Goal: Task Accomplishment & Management: Complete application form

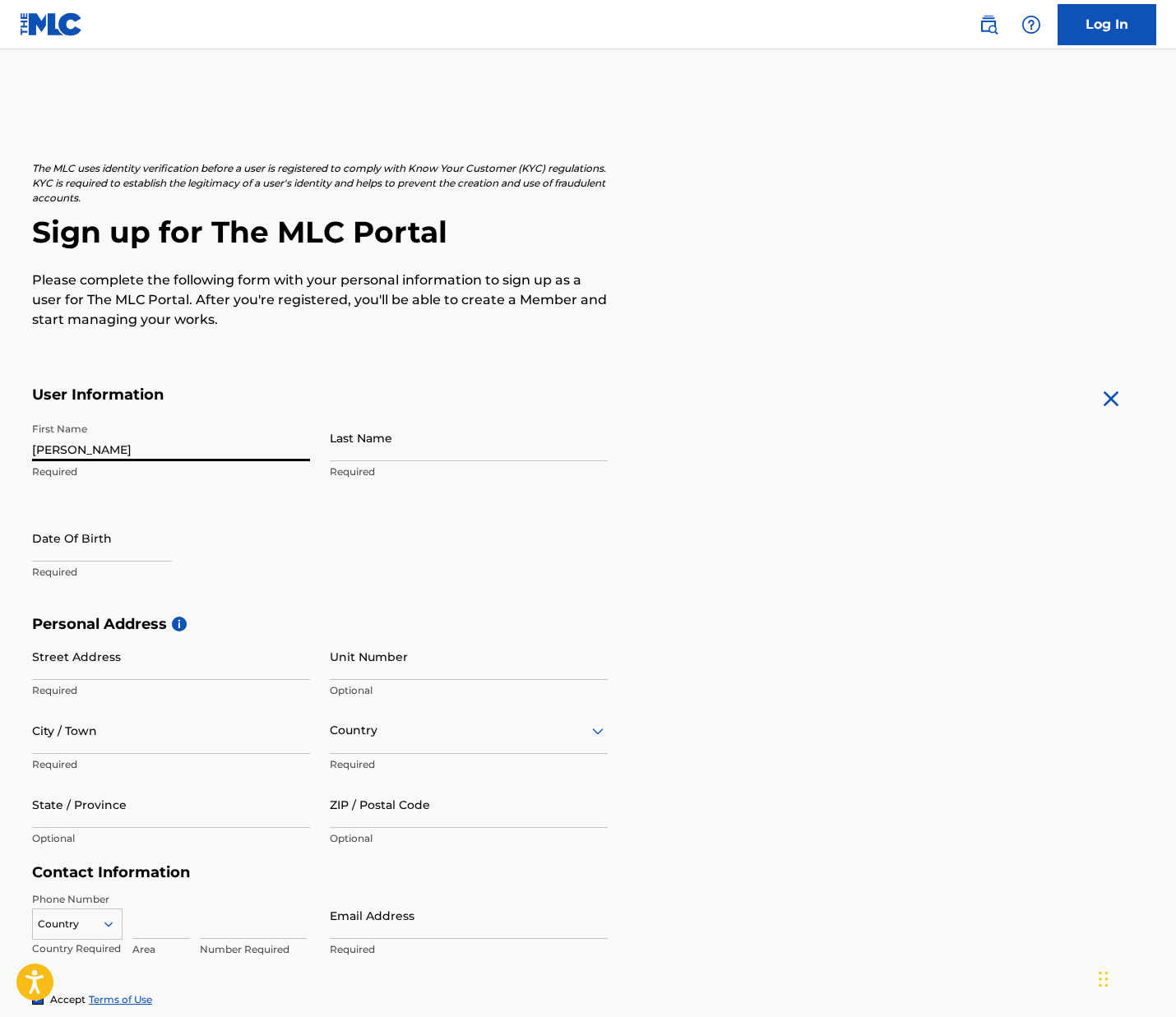
type input "[PERSON_NAME]"
select select "7"
select select "2025"
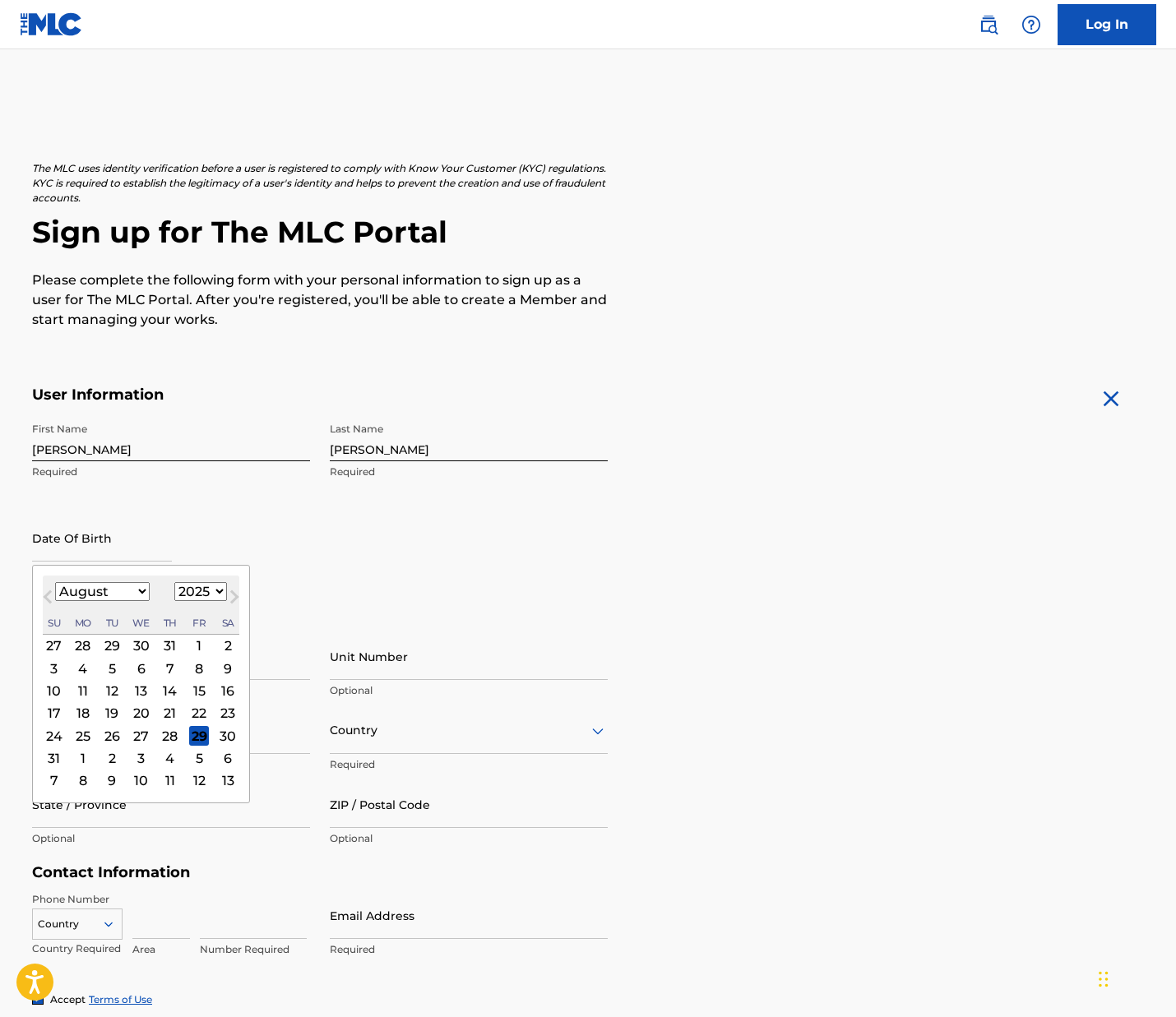
select select "6"
select select "1966"
click at [55, 730] on div "24" at bounding box center [55, 736] width 20 height 20
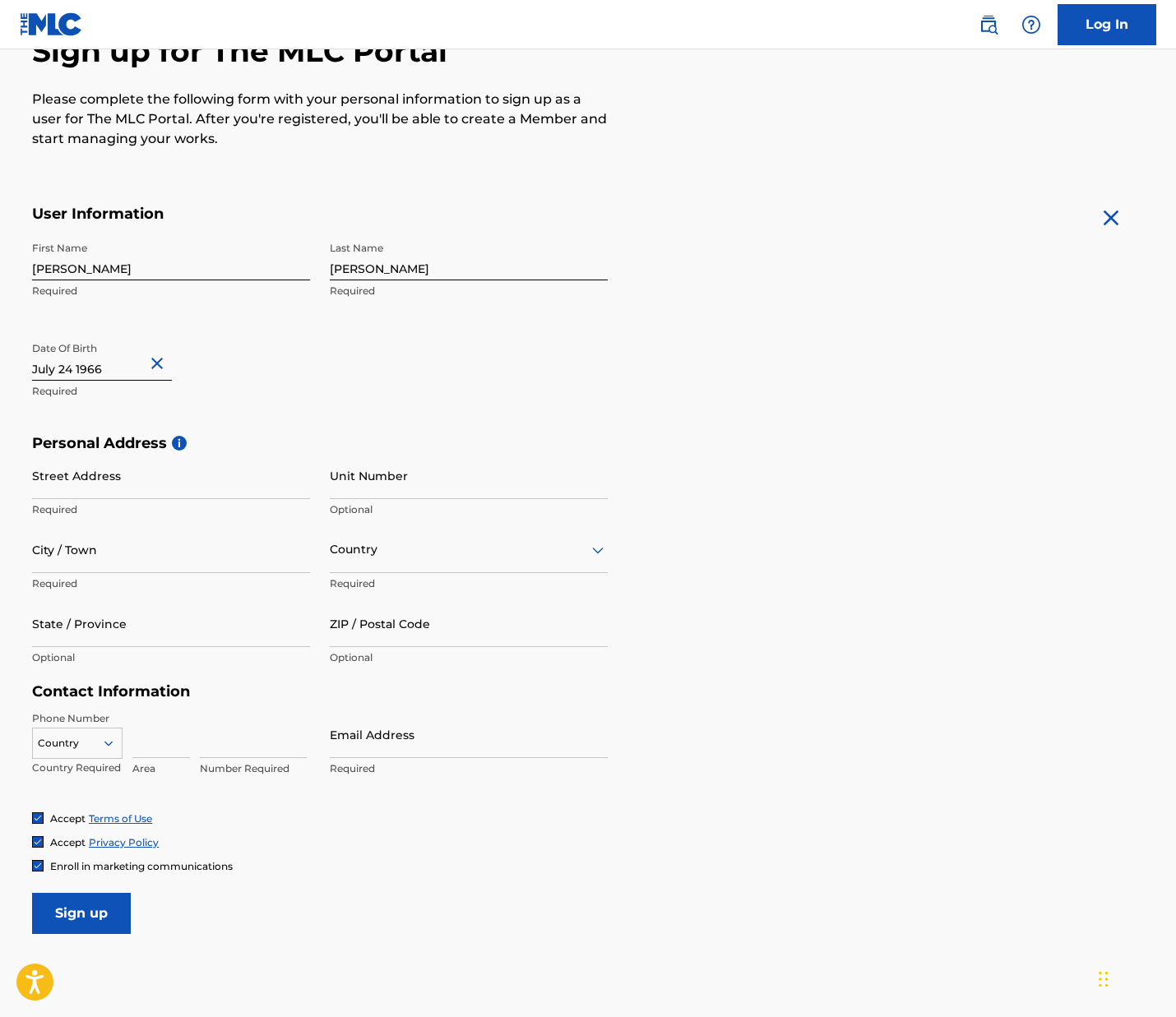
scroll to position [184, 0]
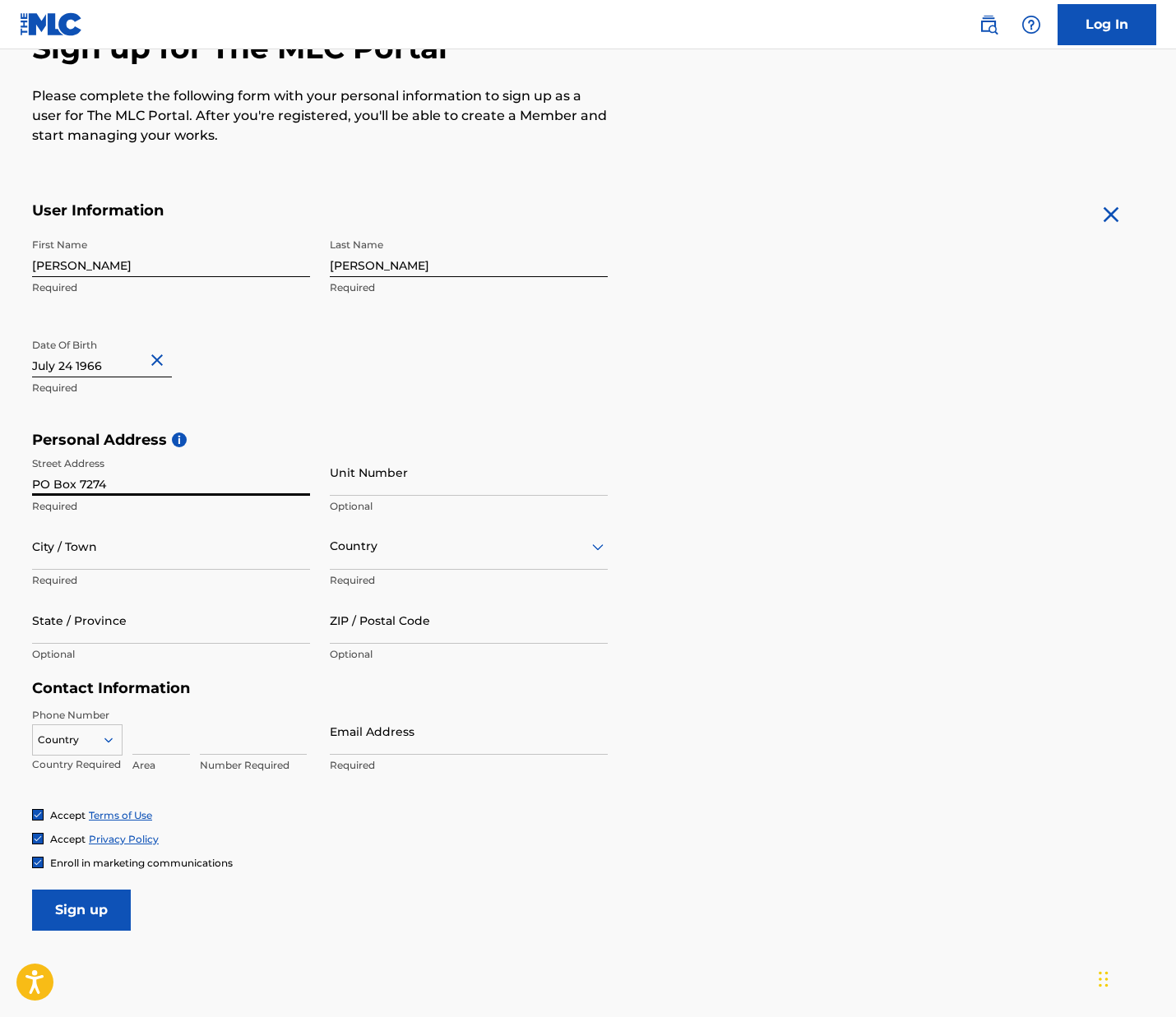
type input "PO Box 7274"
drag, startPoint x: 123, startPoint y: 559, endPoint x: 169, endPoint y: 558, distance: 46.0
click at [171, 559] on input "Carmel-by-the_sea" at bounding box center [170, 546] width 278 height 47
drag, startPoint x: 164, startPoint y: 556, endPoint x: 125, endPoint y: 552, distance: 39.2
click at [117, 555] on input "Carmel-by-the_sea" at bounding box center [170, 546] width 278 height 47
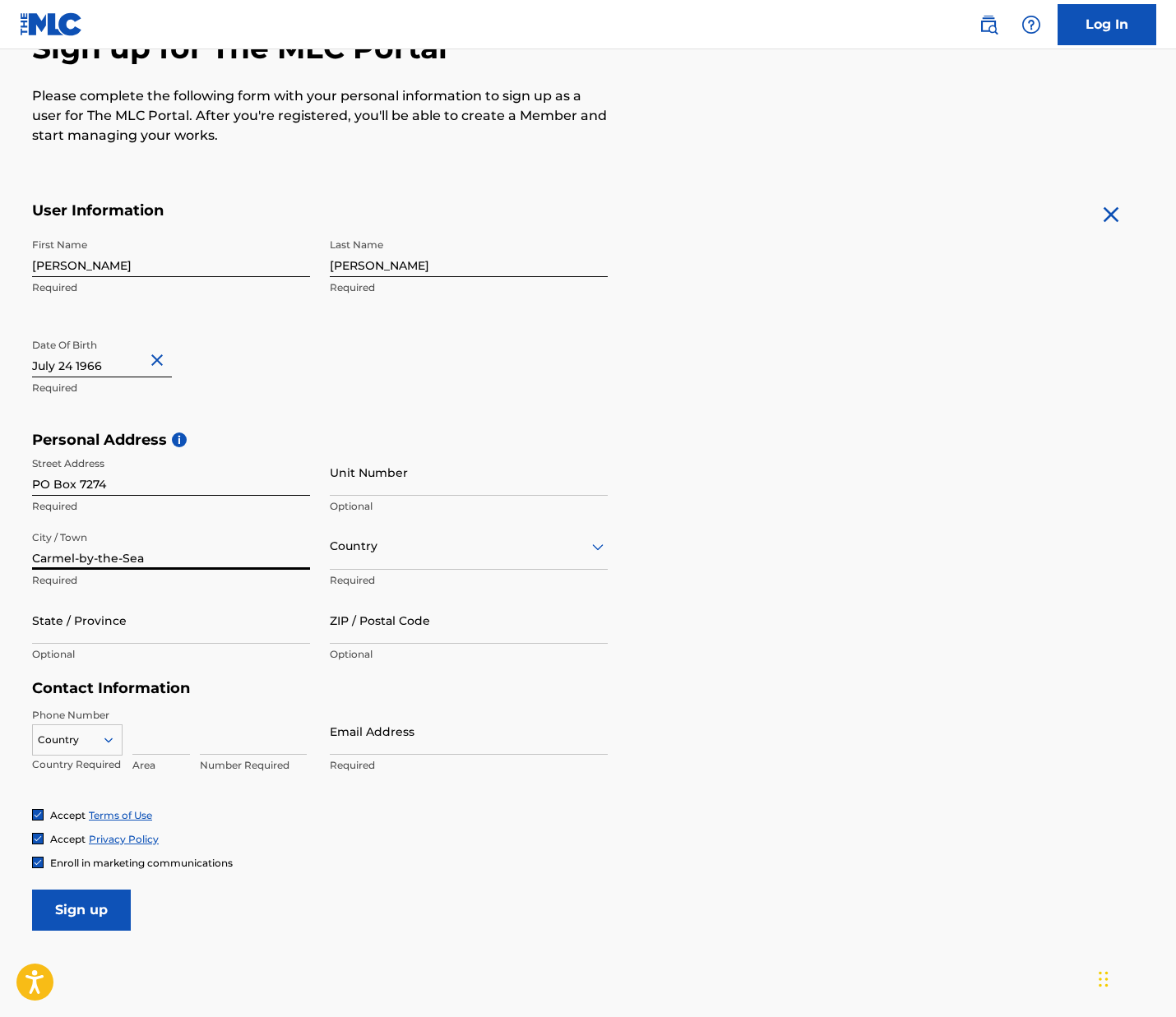
type input "Carmel-by-the-Sea"
type input "CA"
drag, startPoint x: 729, startPoint y: 602, endPoint x: 691, endPoint y: 603, distance: 38.0
click at [729, 602] on div "Personal Address i Street Address [GEOGRAPHIC_DATA] Required Unit Number Option…" at bounding box center [587, 555] width 1111 height 249
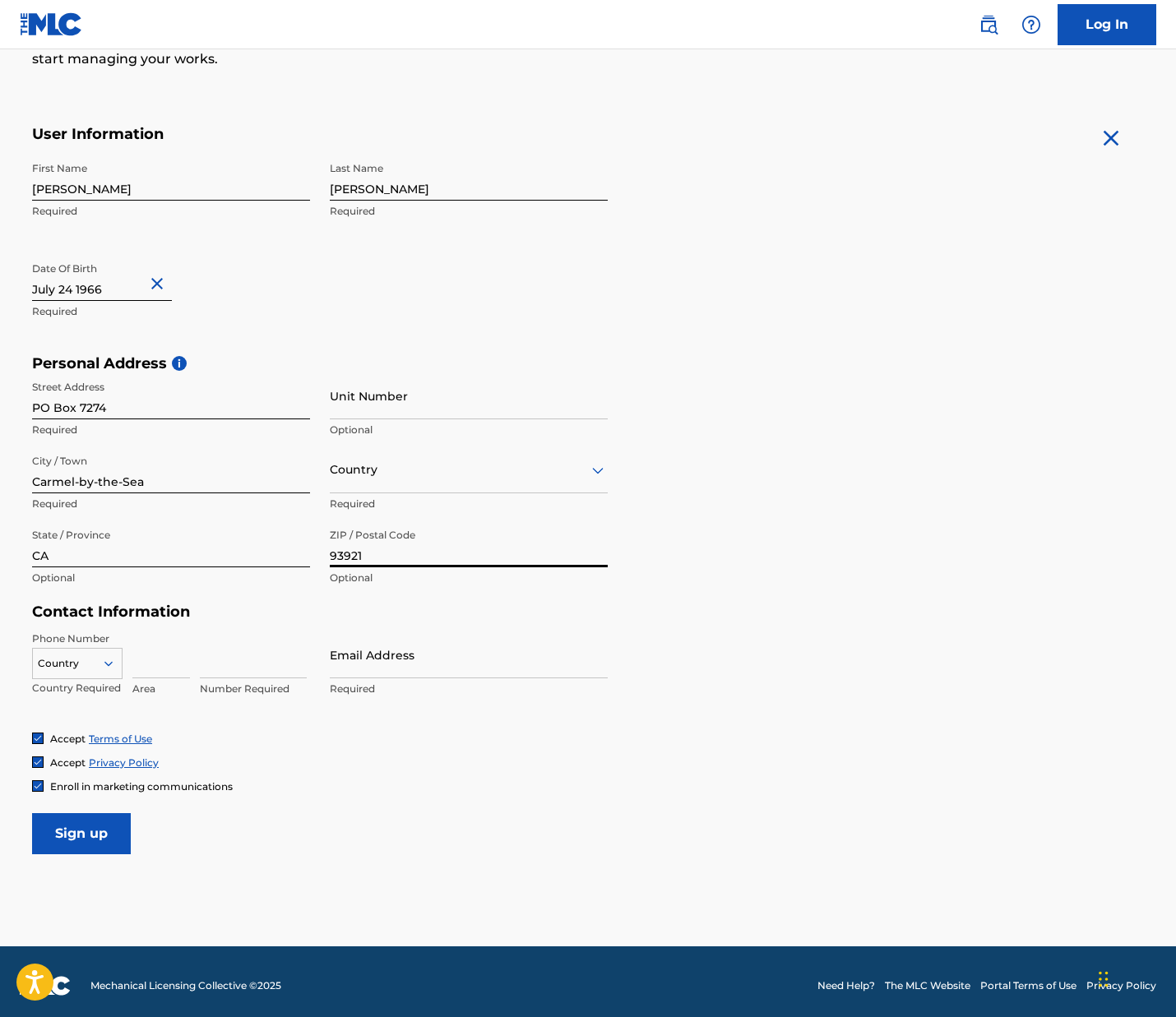
scroll to position [268, 0]
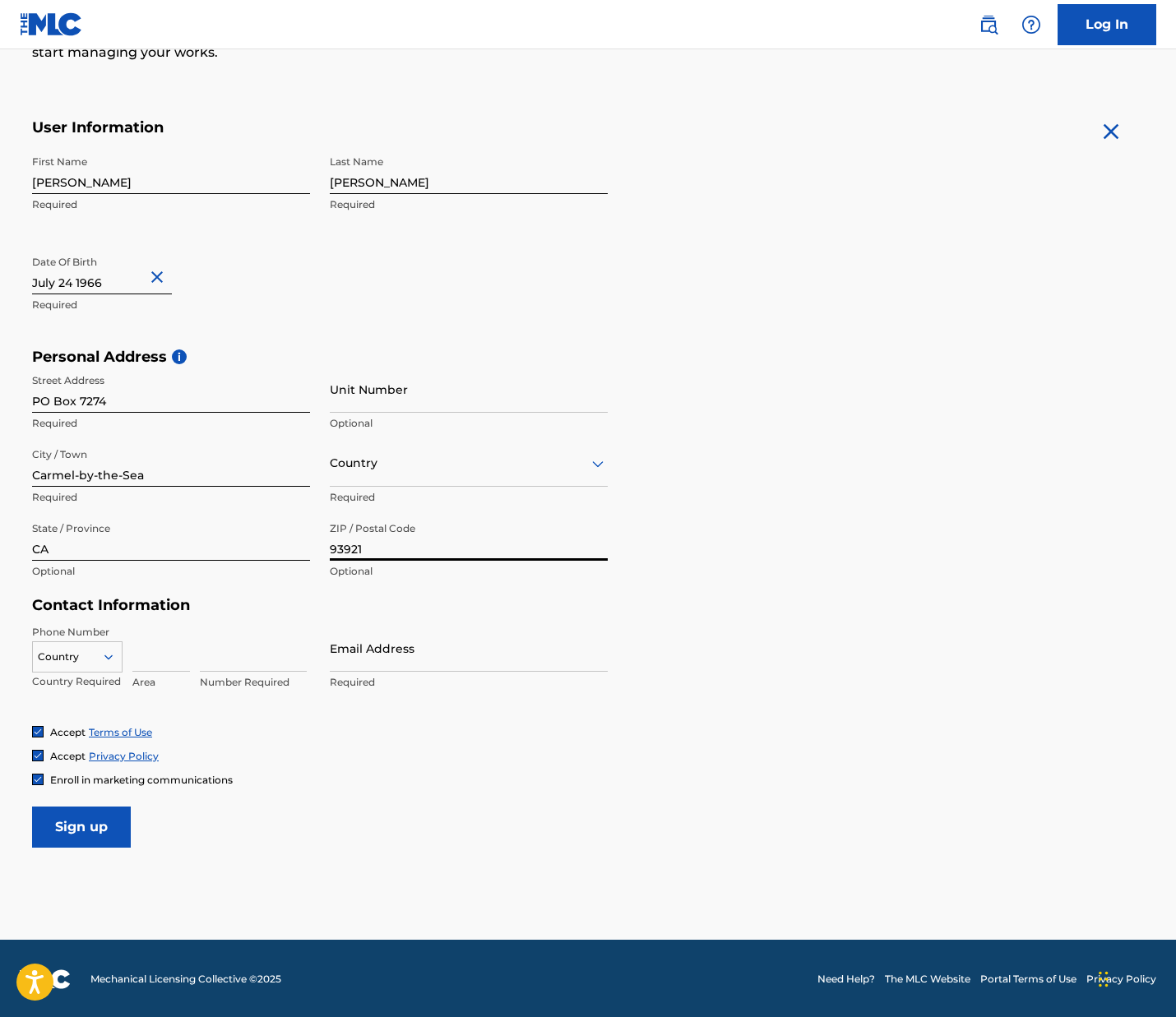
type input "93921"
click at [143, 650] on input at bounding box center [161, 648] width 58 height 47
type input "501"
type input "5013505629"
type input "[EMAIL_ADDRESS][DOMAIN_NAME]"
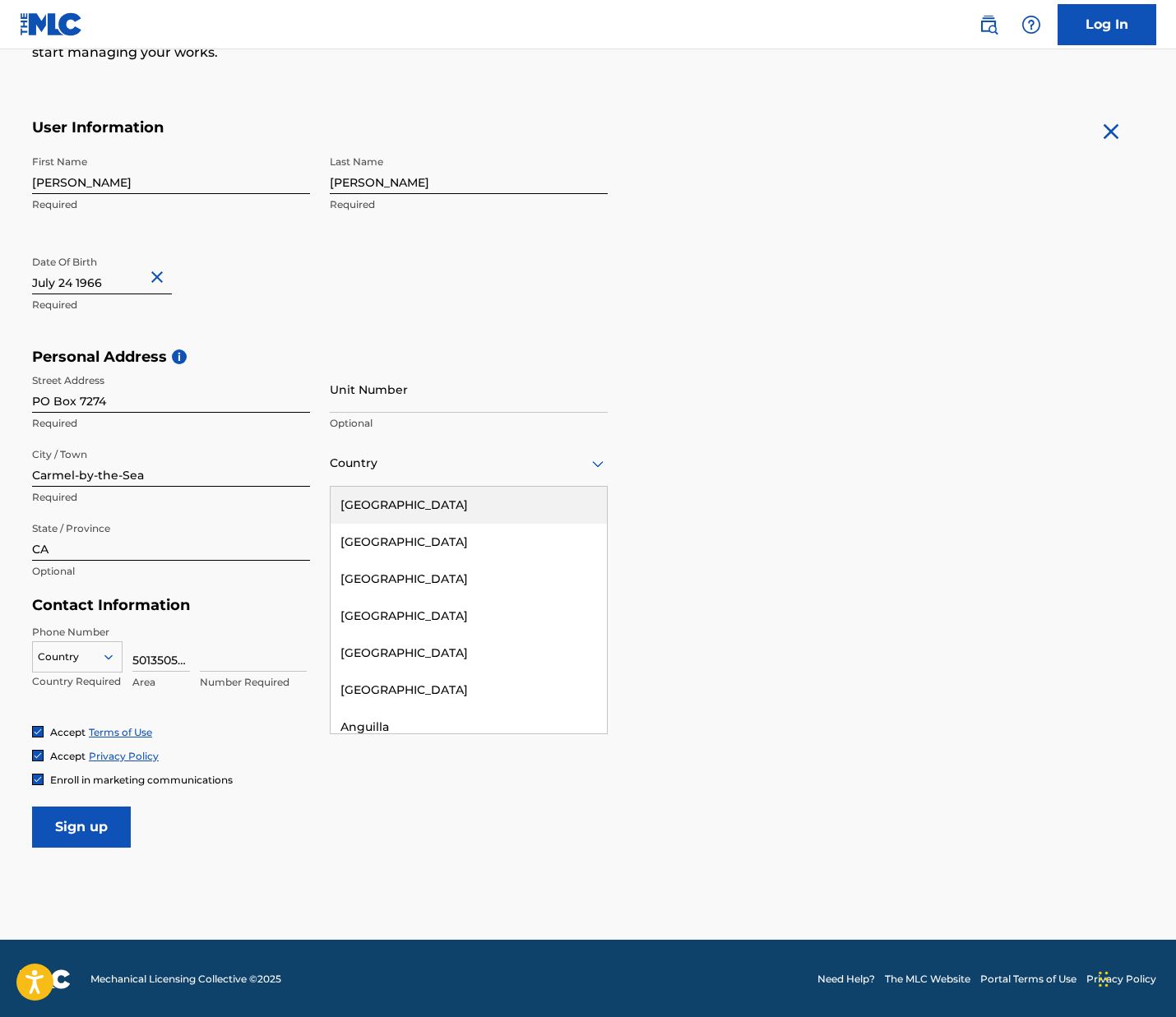
click at [594, 464] on icon at bounding box center [598, 464] width 12 height 7
click at [466, 496] on div "[GEOGRAPHIC_DATA]" at bounding box center [469, 505] width 277 height 37
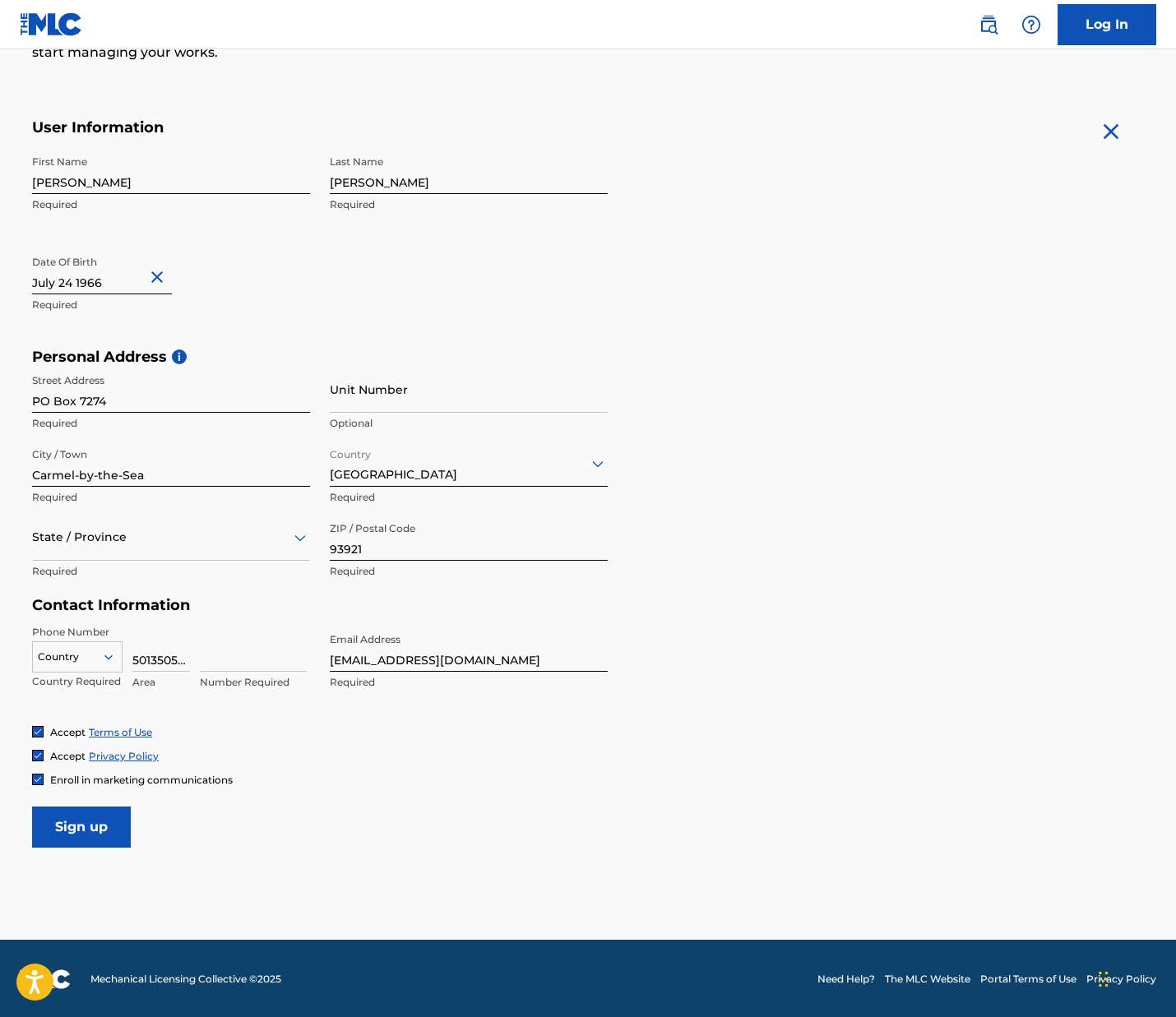
click at [284, 535] on div at bounding box center [170, 537] width 278 height 21
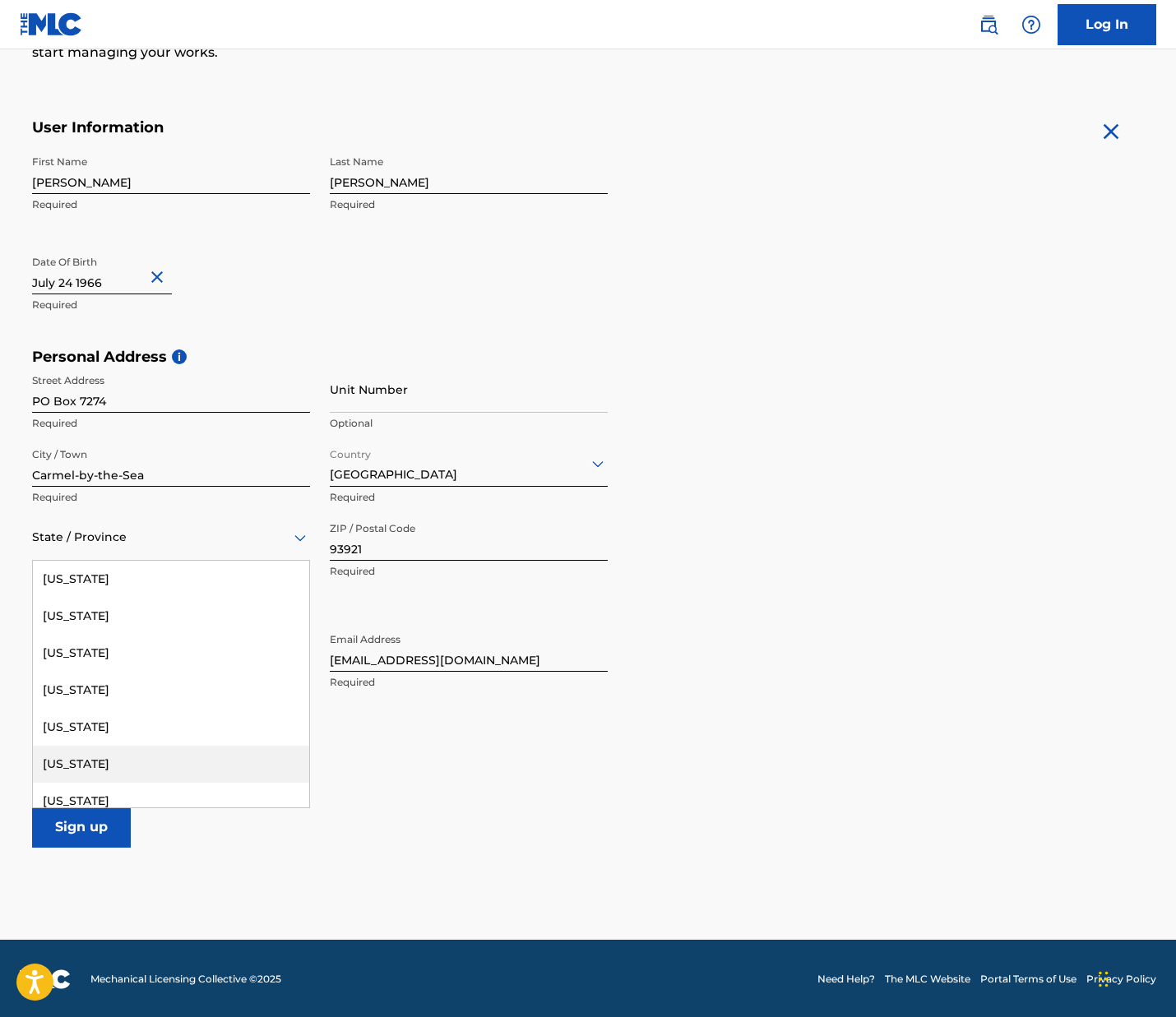
click at [100, 761] on div "[US_STATE]" at bounding box center [171, 764] width 277 height 37
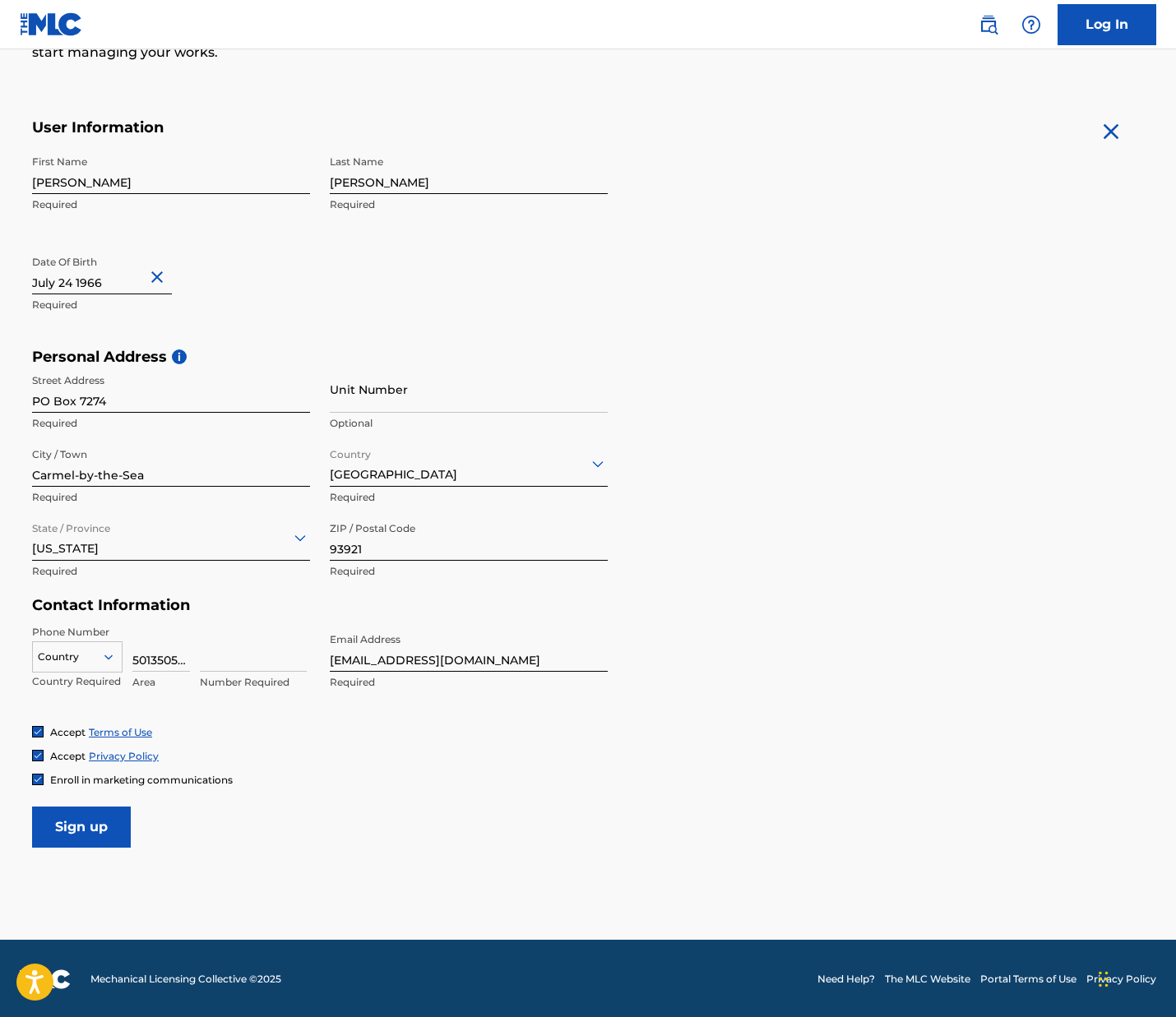
click at [106, 729] on link "Terms of Use" at bounding box center [120, 732] width 64 height 12
click at [90, 835] on input "Sign up" at bounding box center [81, 827] width 98 height 41
click at [104, 651] on icon at bounding box center [108, 657] width 15 height 15
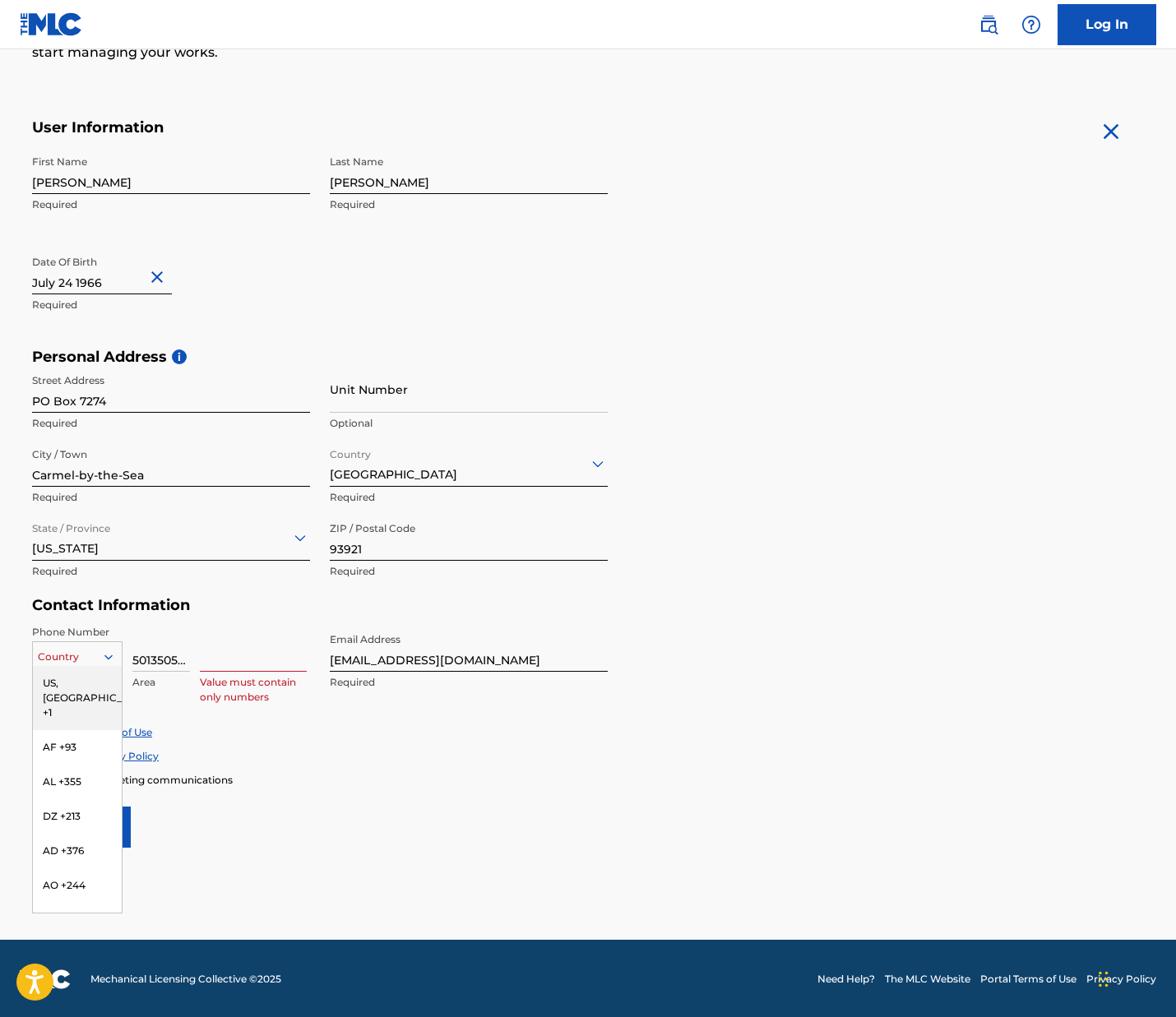
click at [80, 681] on div "US, [GEOGRAPHIC_DATA] +1" at bounding box center [77, 698] width 89 height 64
click at [101, 657] on icon at bounding box center [108, 657] width 15 height 15
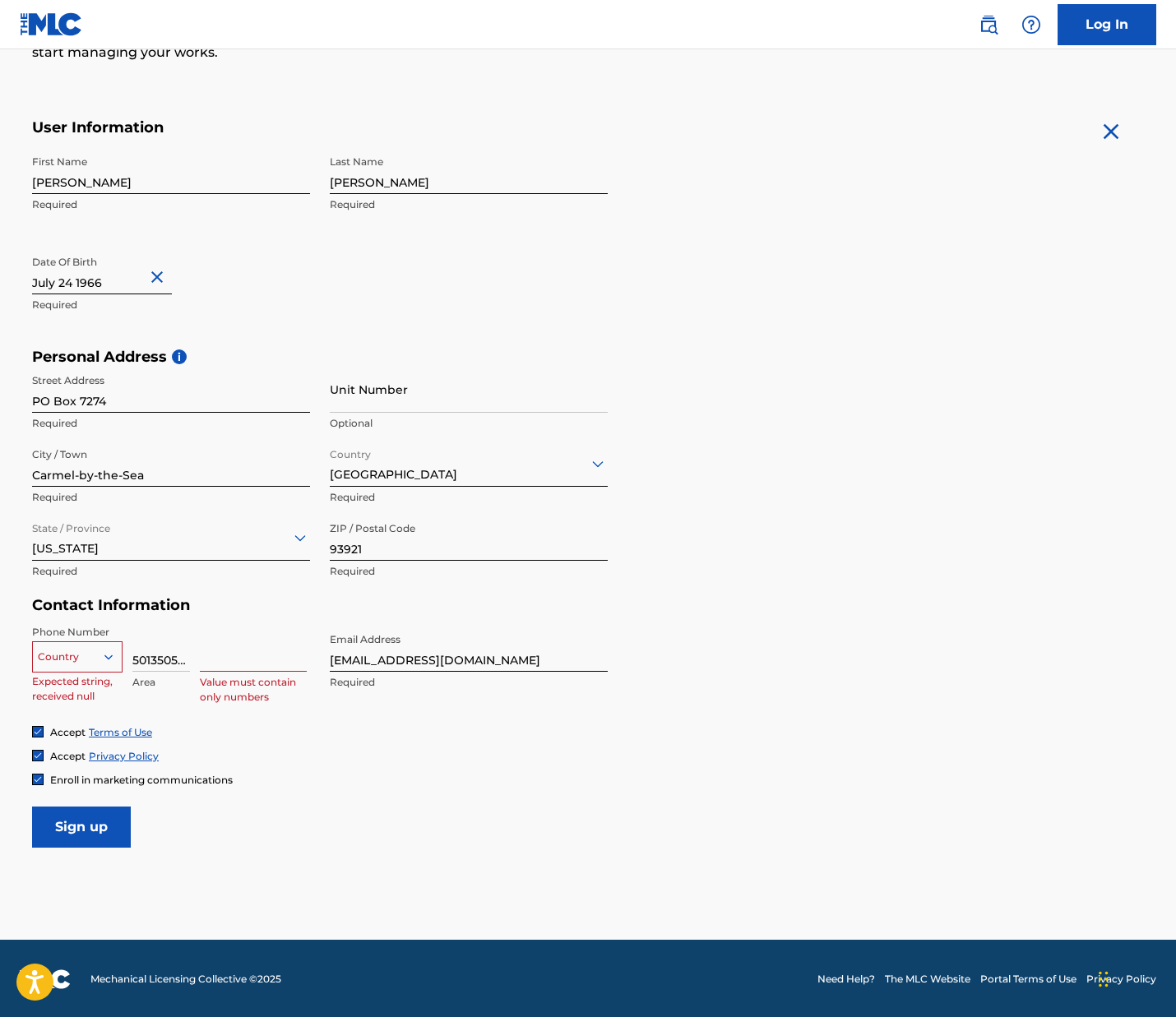
click at [100, 653] on div at bounding box center [77, 657] width 89 height 18
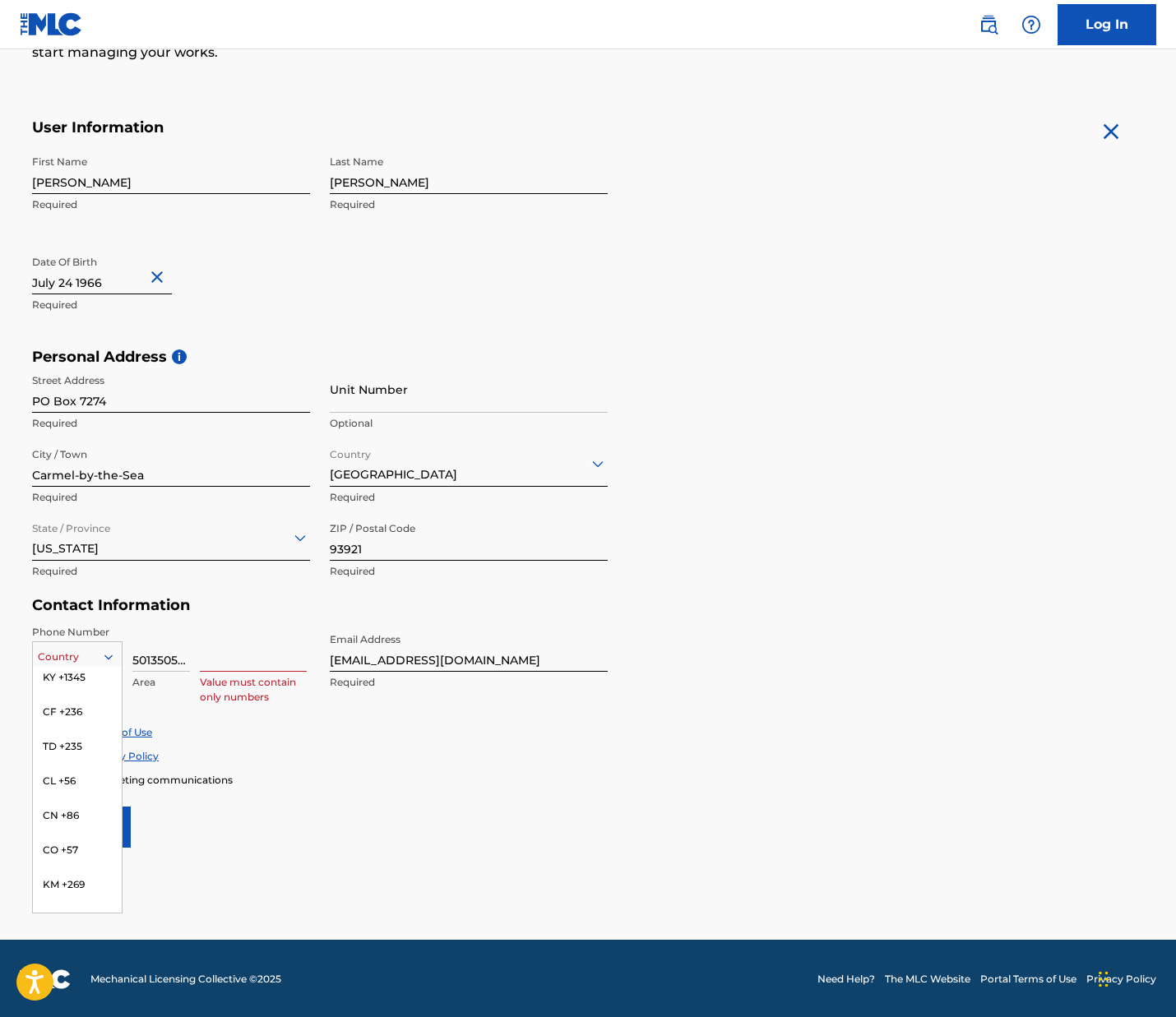
scroll to position [0, 0]
click at [83, 671] on div "US, [GEOGRAPHIC_DATA] +1" at bounding box center [77, 698] width 89 height 64
drag, startPoint x: 184, startPoint y: 661, endPoint x: 134, endPoint y: 659, distance: 50.0
click at [124, 661] on div "[GEOGRAPHIC_DATA], [GEOGRAPHIC_DATA] +1 Country Required 5013505629 Area Value …" at bounding box center [170, 662] width 278 height 74
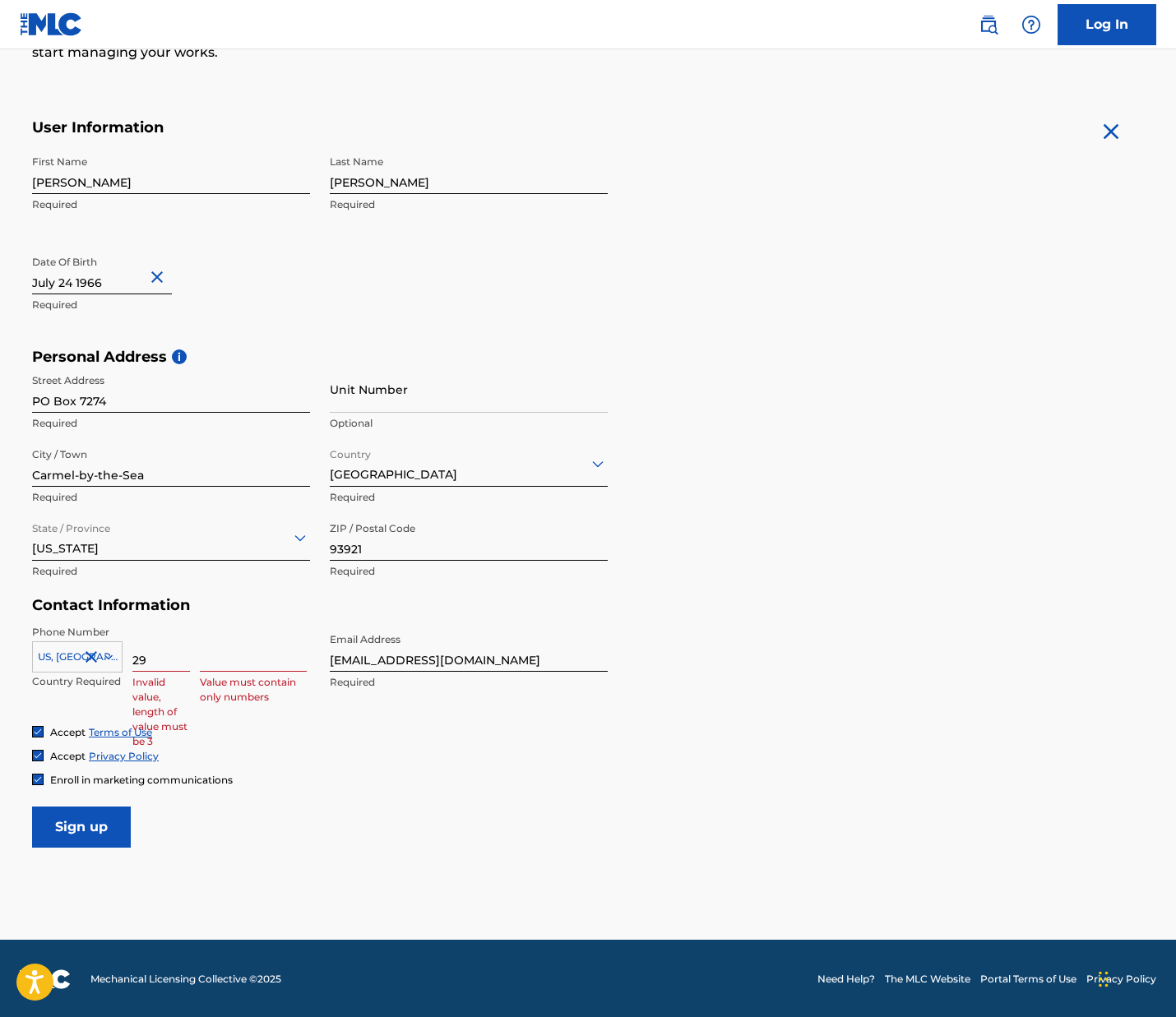
drag, startPoint x: 150, startPoint y: 667, endPoint x: 130, endPoint y: 666, distance: 20.0
click at [130, 666] on div "US, [GEOGRAPHIC_DATA] +1 Country Required 29 Invalid value, length of value mus…" at bounding box center [170, 662] width 278 height 74
type input "2"
click at [397, 775] on div "Enroll in marketing communications" at bounding box center [587, 780] width 1111 height 14
drag, startPoint x: 155, startPoint y: 657, endPoint x: 158, endPoint y: 642, distance: 15.3
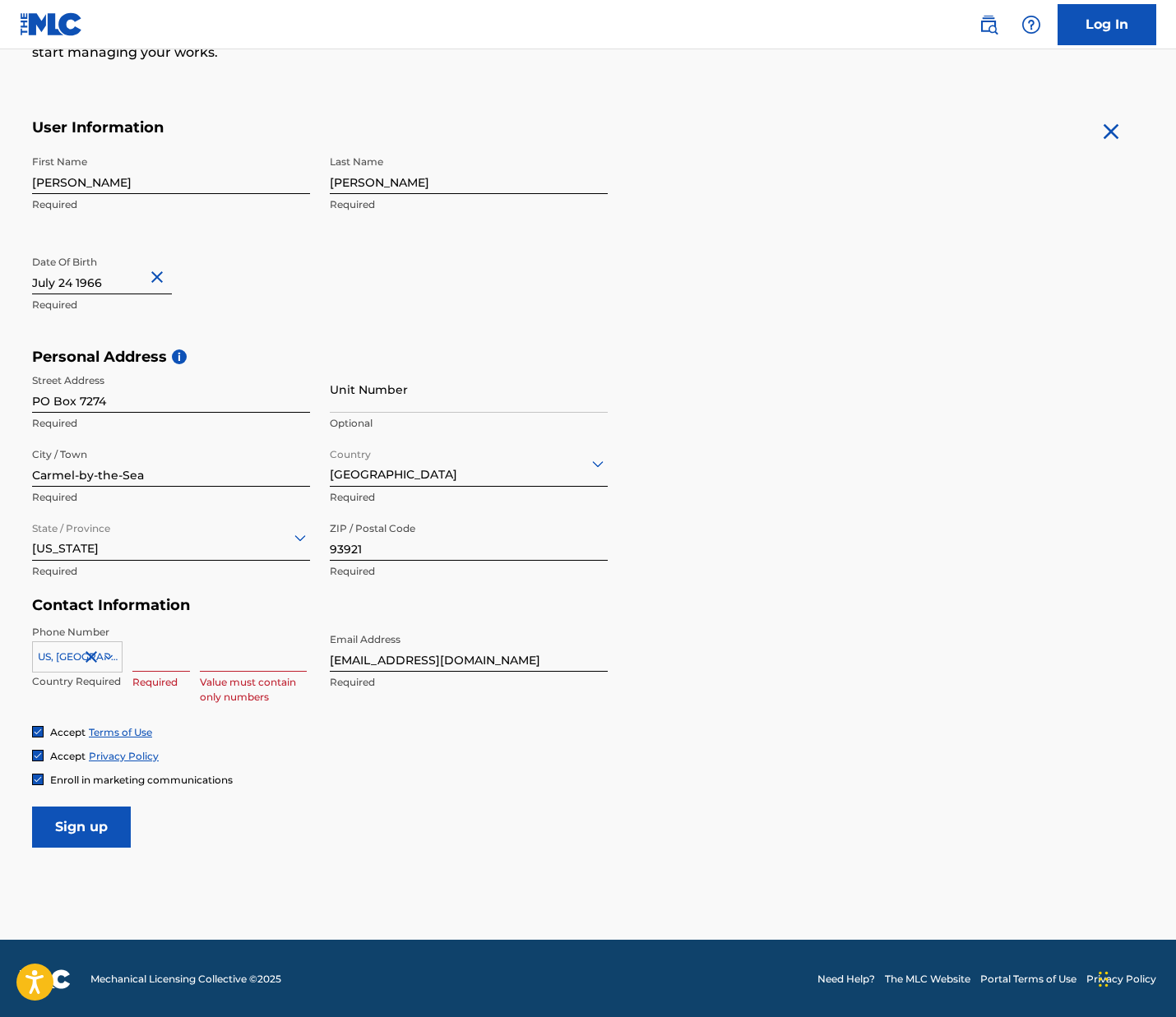
click at [162, 656] on input at bounding box center [161, 648] width 58 height 47
type input "501"
click at [450, 745] on div "Accept Terms of Use Accept Privacy Policy Enroll in marketing communications" at bounding box center [587, 756] width 1111 height 62
click at [251, 662] on input at bounding box center [253, 648] width 106 height 47
type input "3505629"
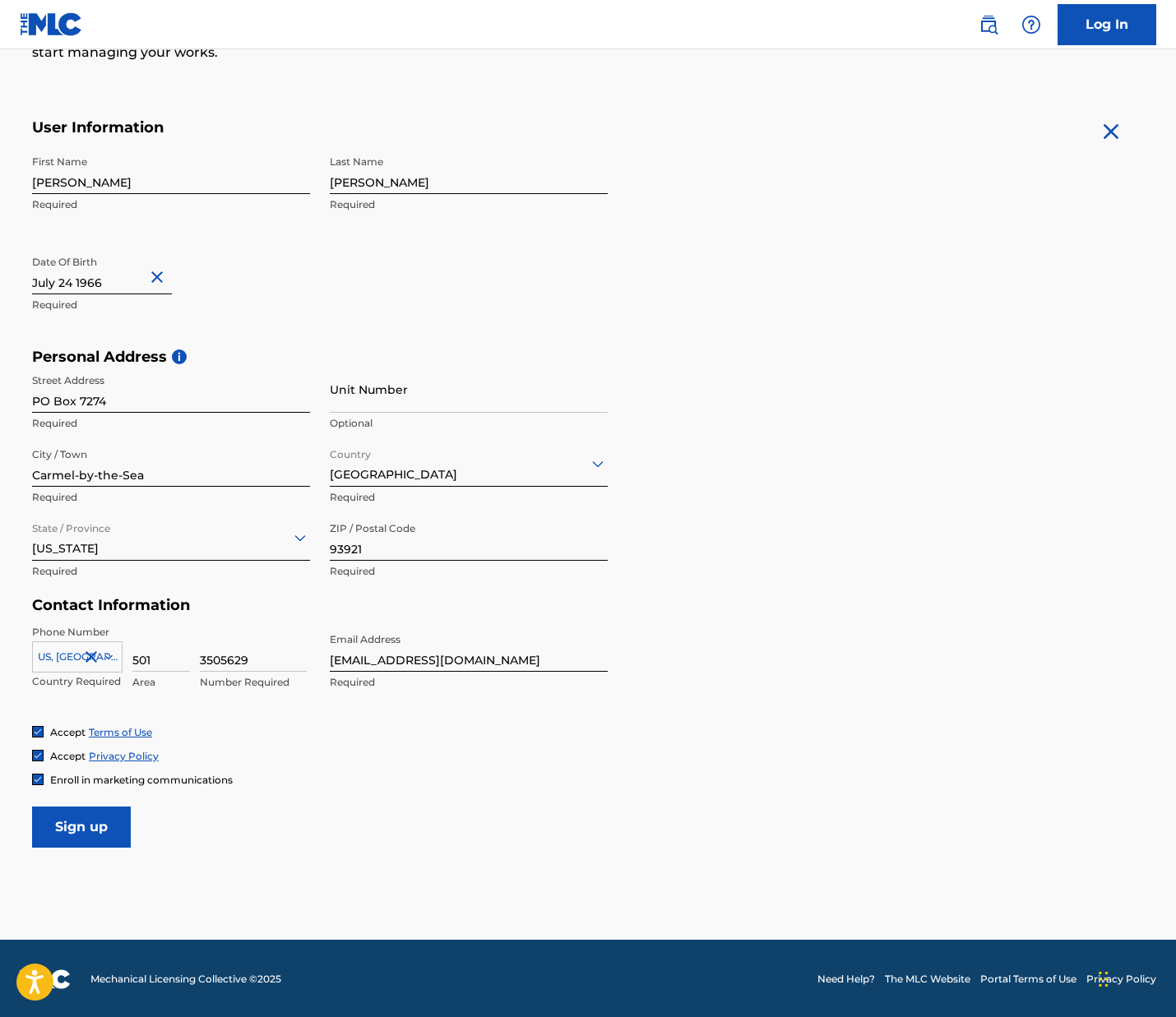
drag, startPoint x: 405, startPoint y: 754, endPoint x: 404, endPoint y: 746, distance: 8.1
click at [405, 756] on div "Accept Privacy Policy" at bounding box center [587, 756] width 1111 height 14
click at [74, 827] on input "Sign up" at bounding box center [81, 827] width 98 height 41
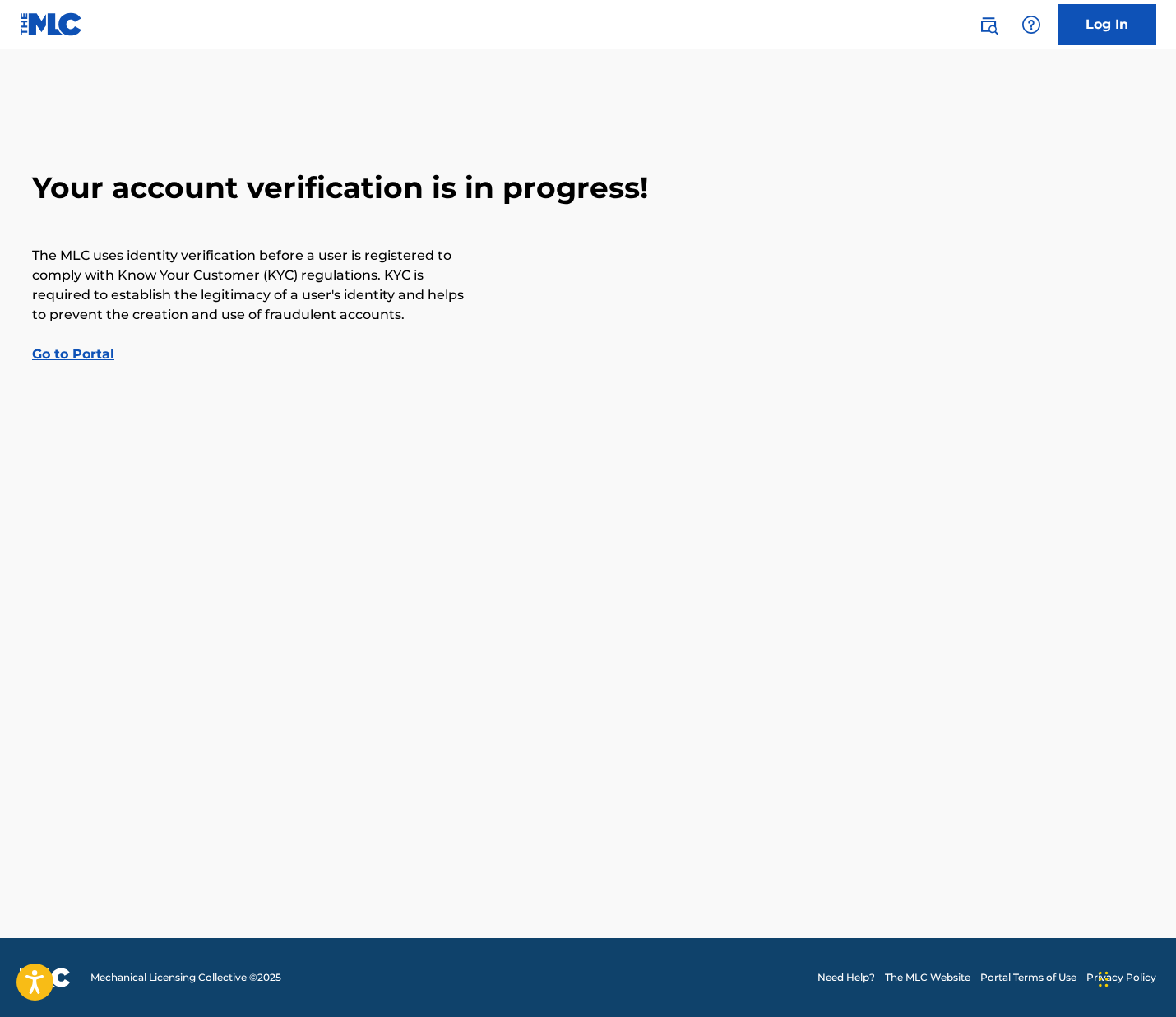
click at [98, 351] on link "Go to Portal" at bounding box center [73, 354] width 83 height 16
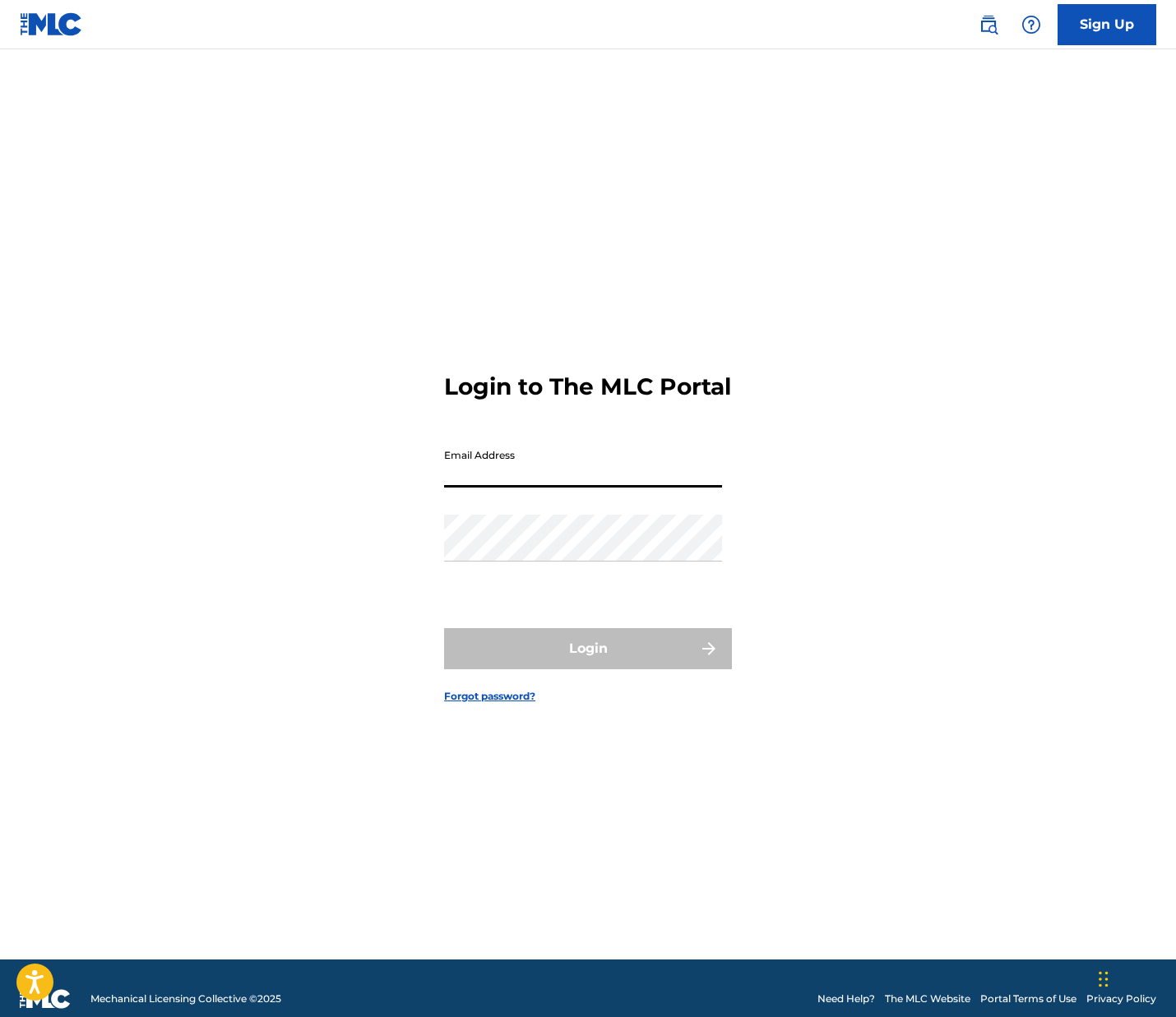
type input "[EMAIL_ADDRESS][DOMAIN_NAME]"
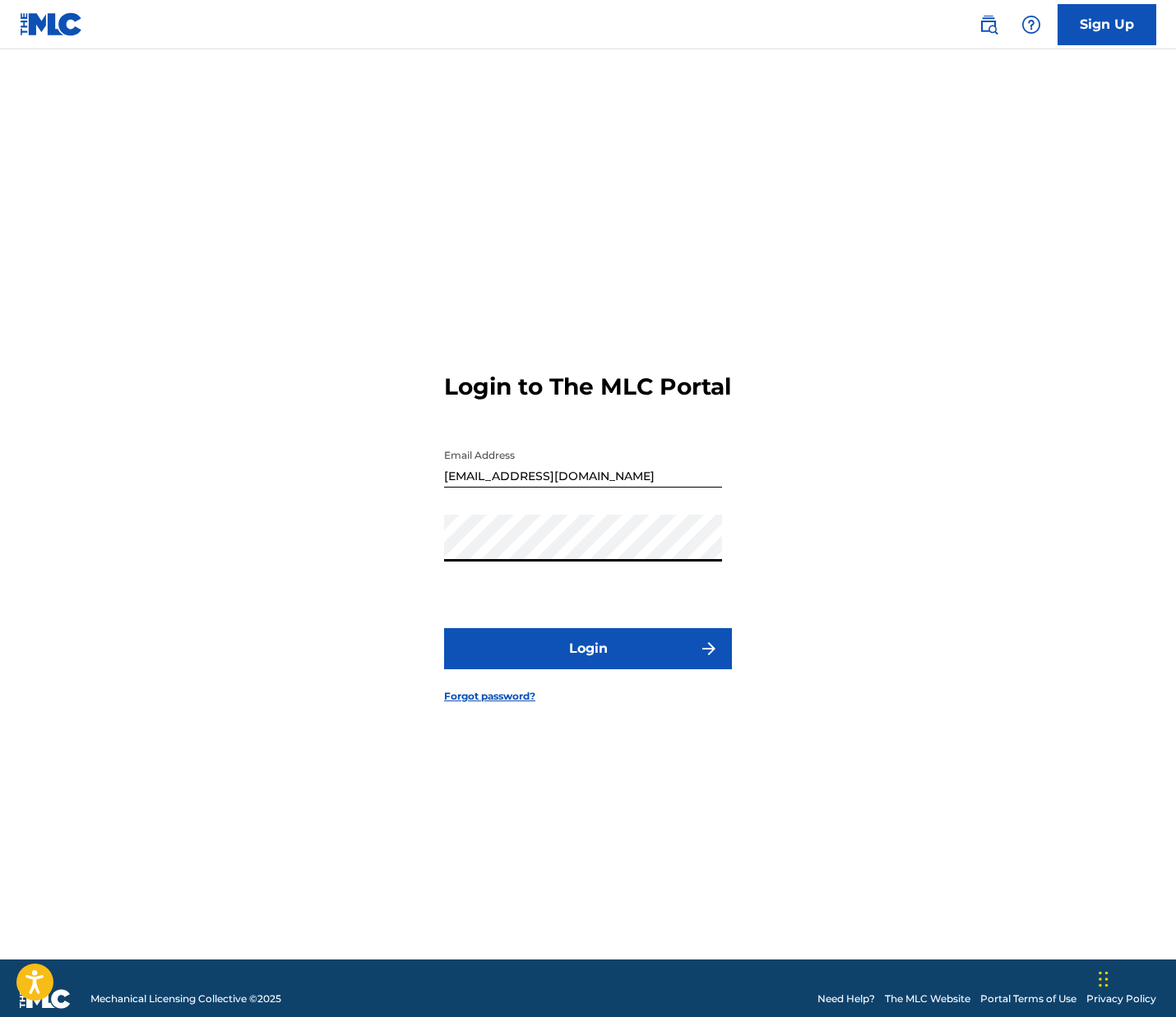
click at [716, 465] on input "[EMAIL_ADDRESS][DOMAIN_NAME]" at bounding box center [582, 464] width 278 height 47
click at [621, 670] on button "Login" at bounding box center [587, 648] width 288 height 41
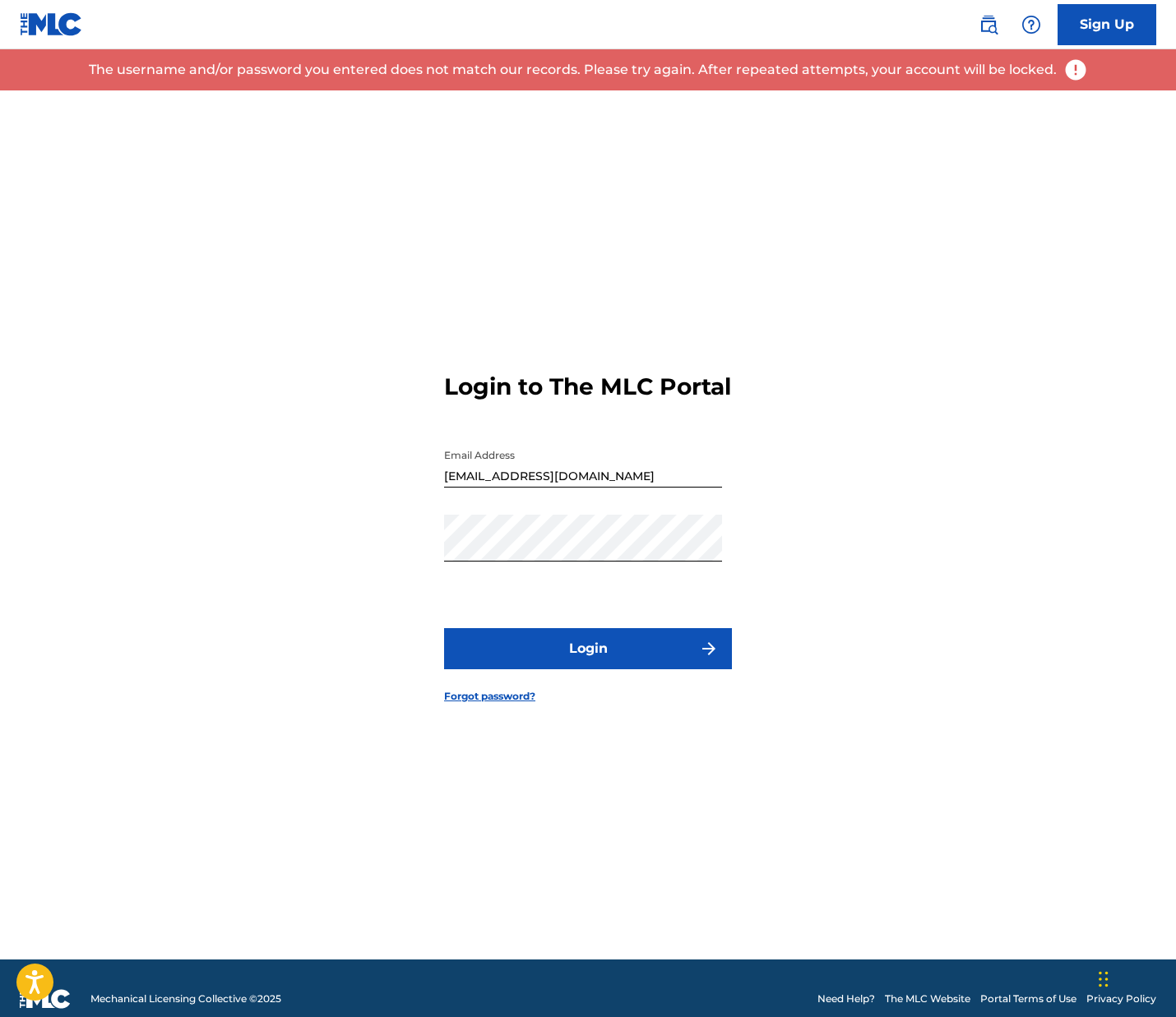
click at [789, 461] on div "Login to The MLC Portal Email Address [EMAIL_ADDRESS][DOMAIN_NAME] Password Log…" at bounding box center [587, 524] width 1151 height 869
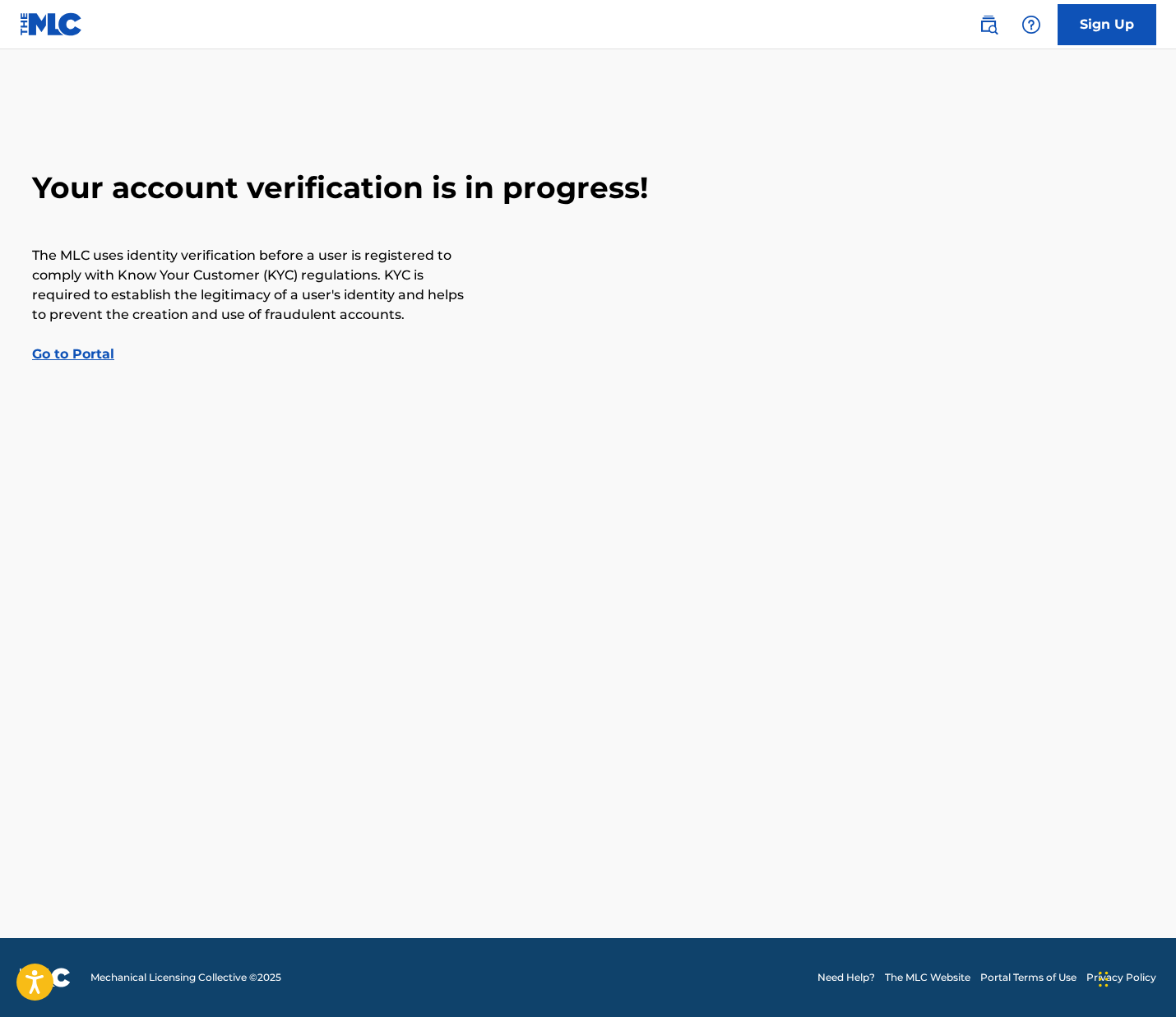
click at [84, 356] on link "Go to Portal" at bounding box center [73, 354] width 83 height 16
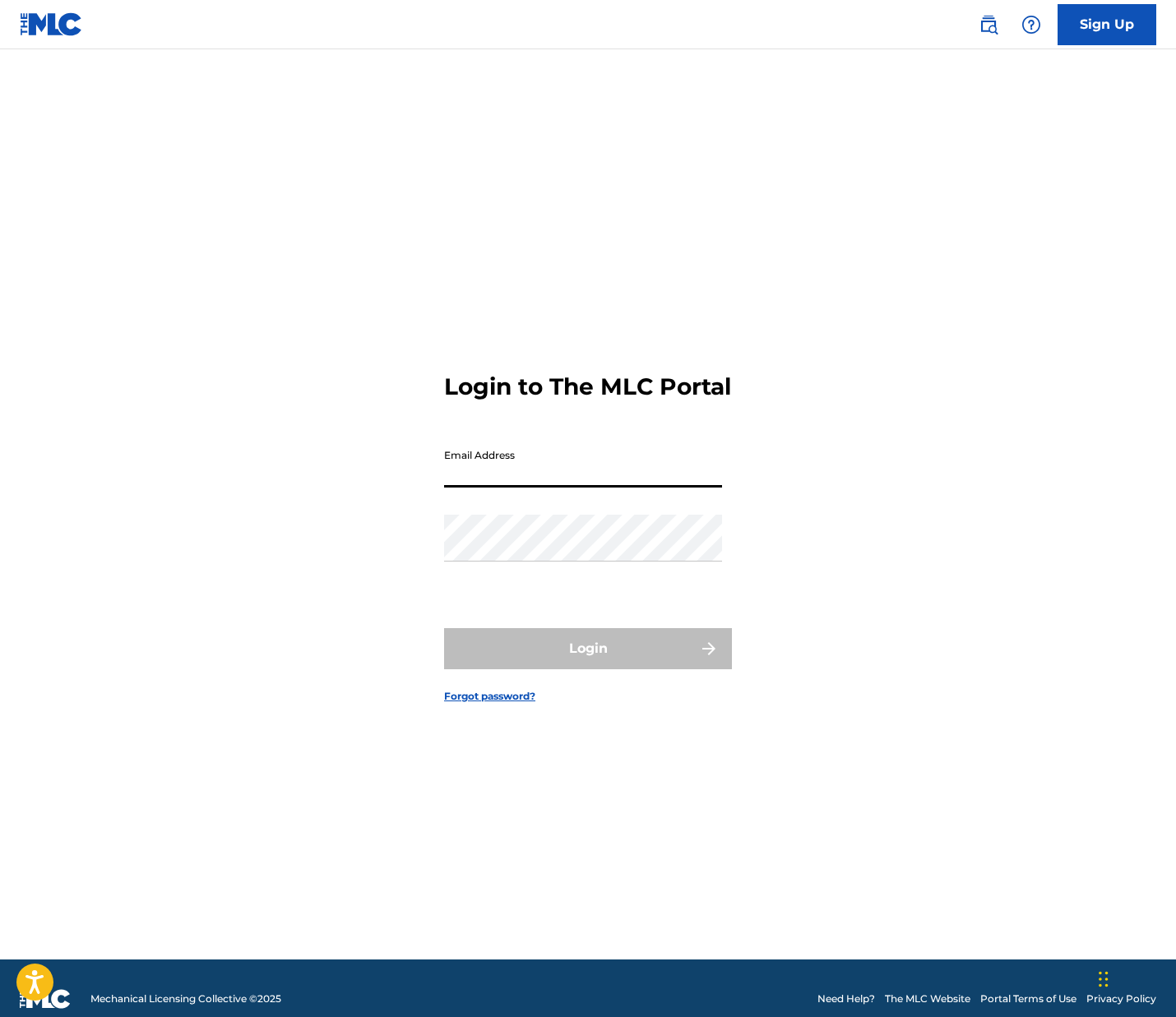
type input "[EMAIL_ADDRESS][DOMAIN_NAME]"
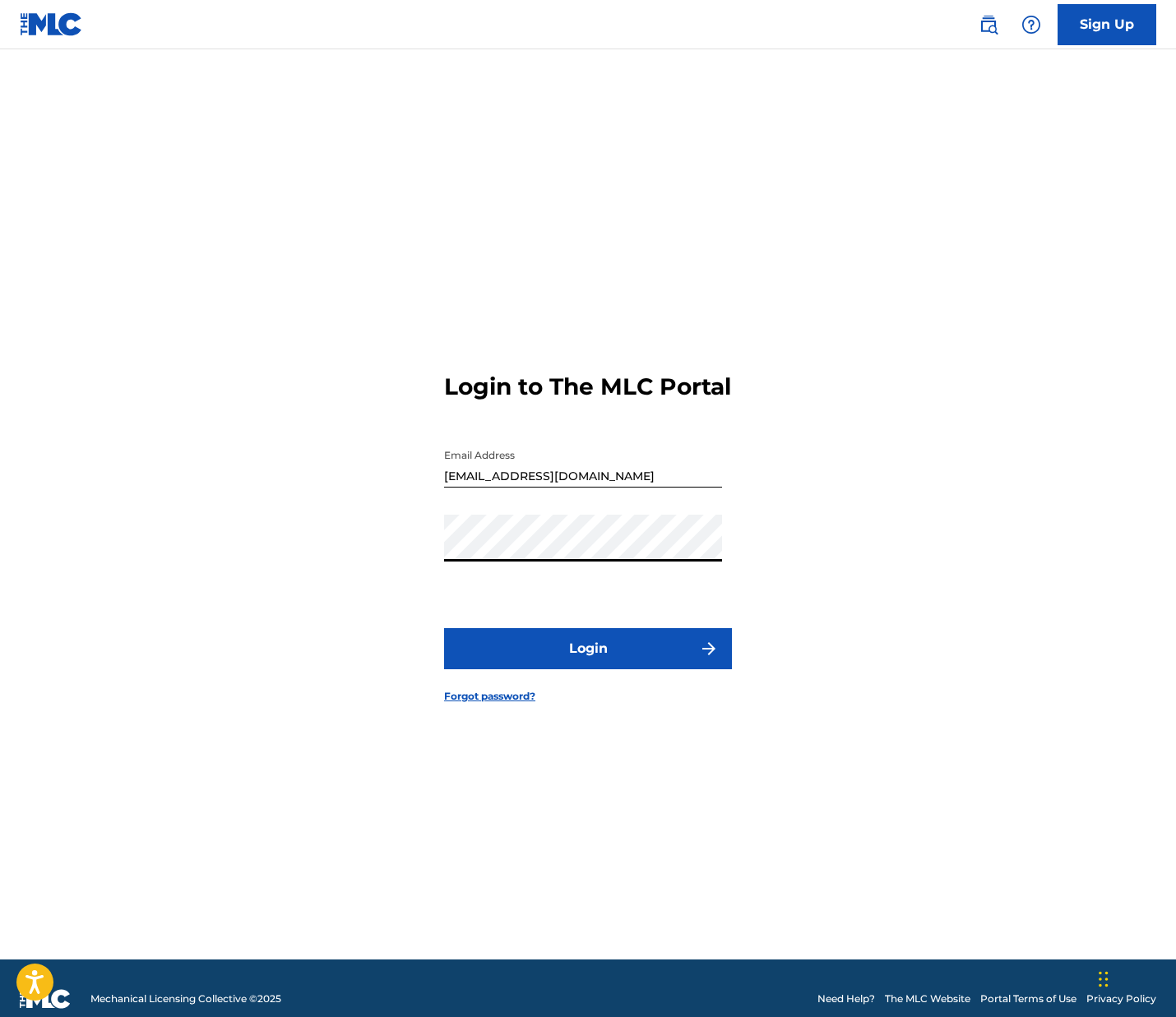
click at [545, 665] on button "Login" at bounding box center [587, 648] width 288 height 41
click at [494, 25] on nav "Sign Up" at bounding box center [588, 25] width 1176 height 50
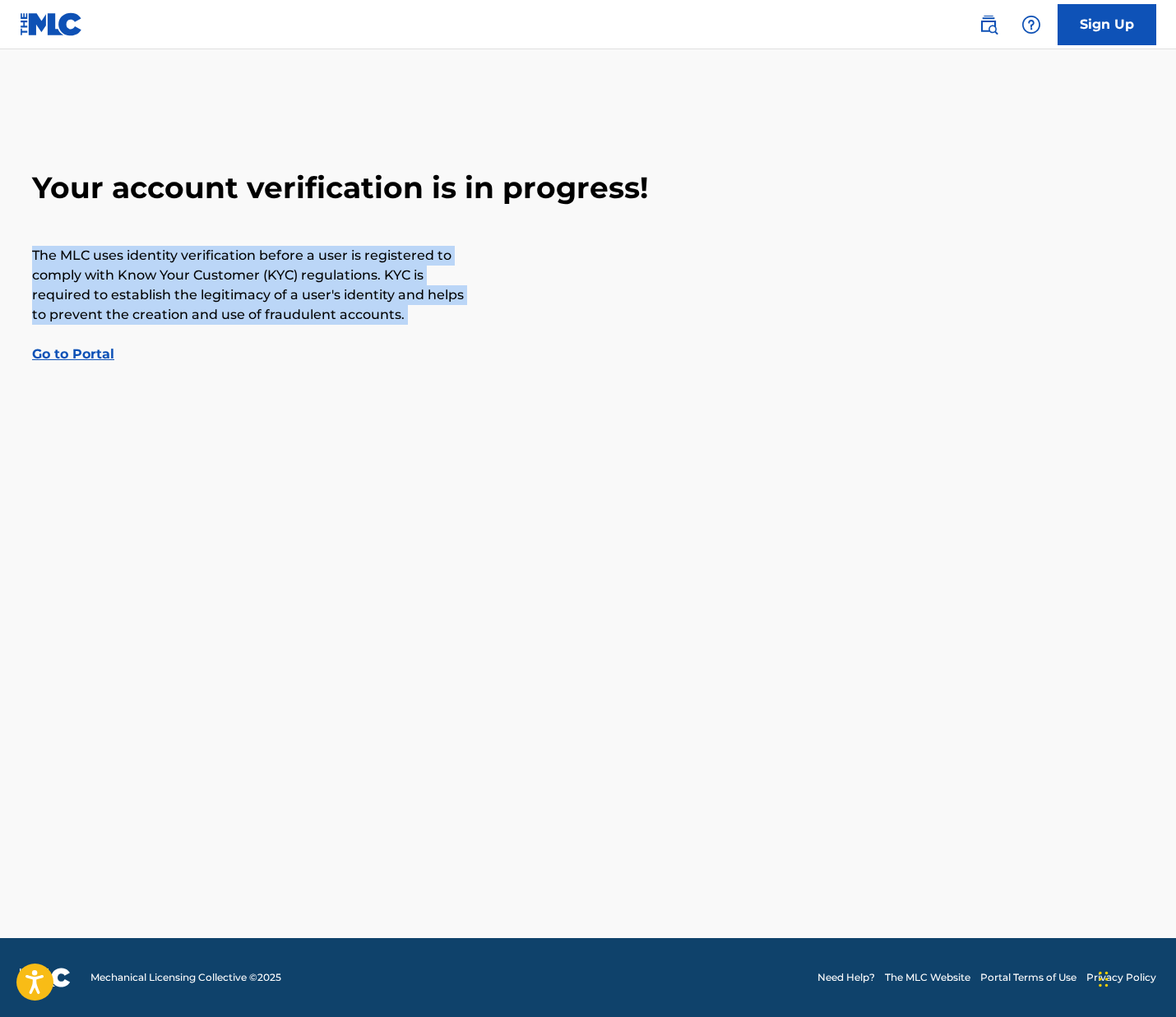
drag, startPoint x: 35, startPoint y: 250, endPoint x: 401, endPoint y: 324, distance: 373.4
click at [406, 328] on div "Your account verification is in progress! The MLC uses identity verification be…" at bounding box center [587, 267] width 1151 height 195
copy p "The MLC uses identity verification before a user is registered to comply with K…"
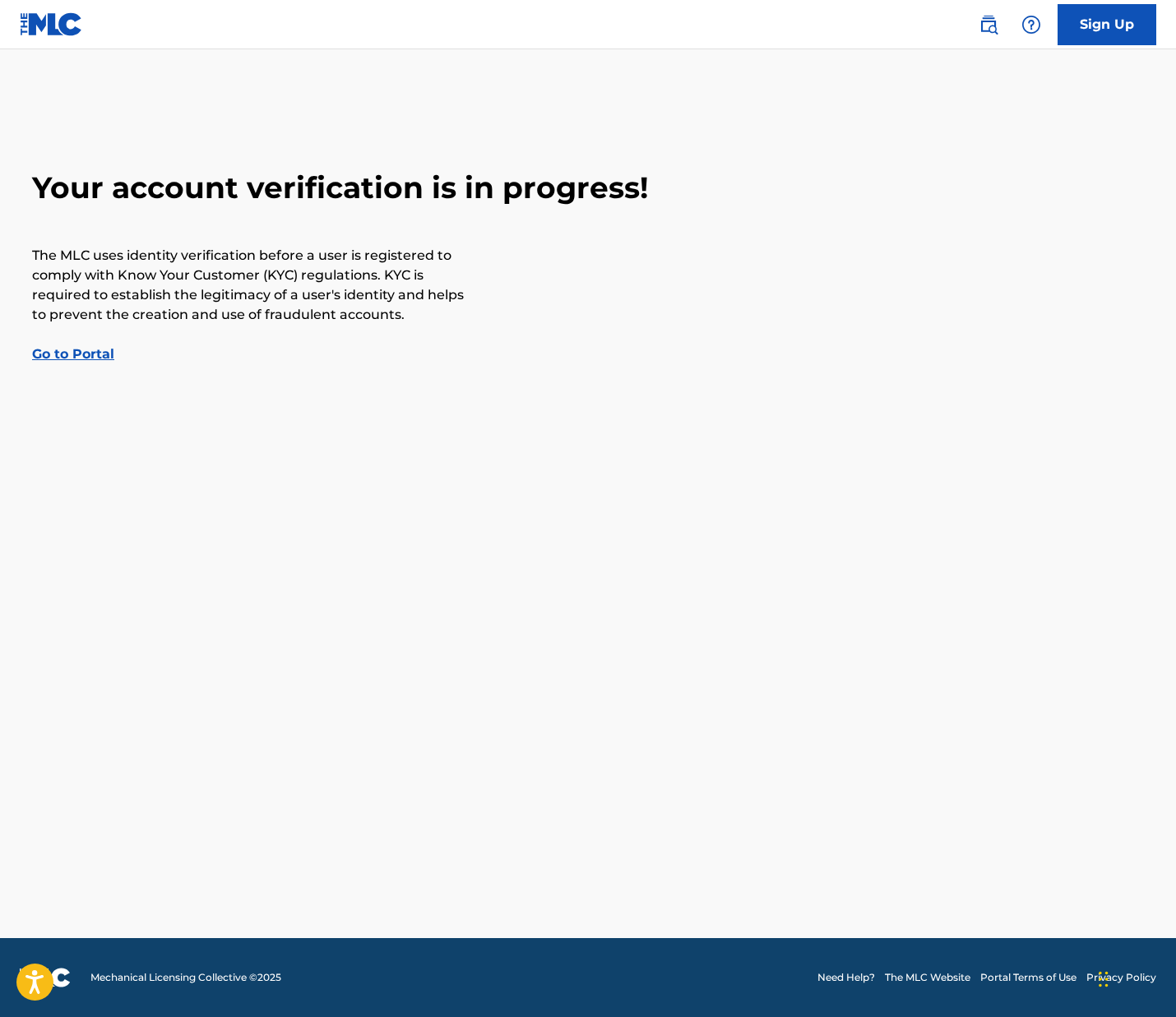
click at [744, 136] on main "Your account verification is in progress! The MLC uses identity verification be…" at bounding box center [588, 494] width 1176 height 889
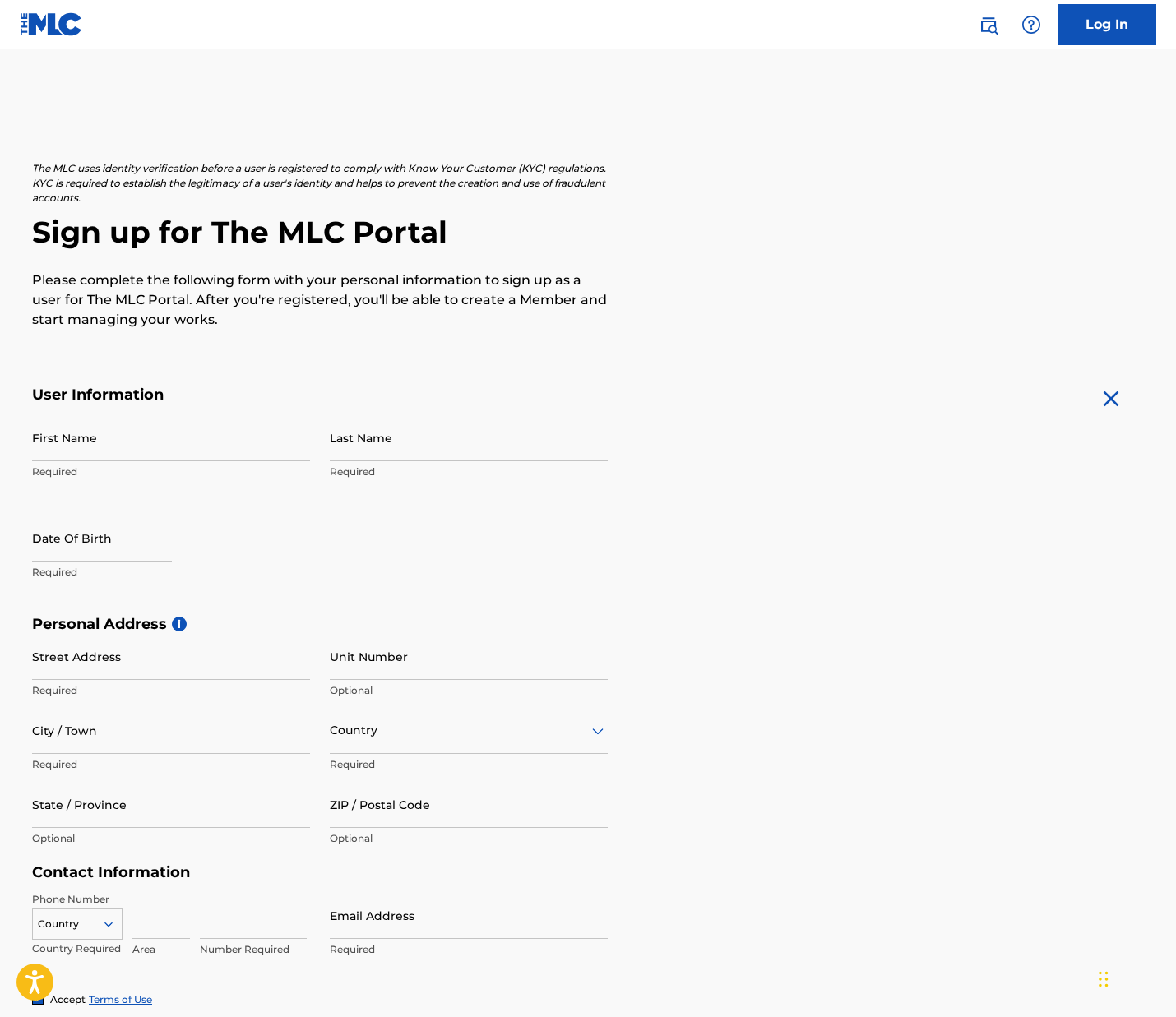
scroll to position [268, 0]
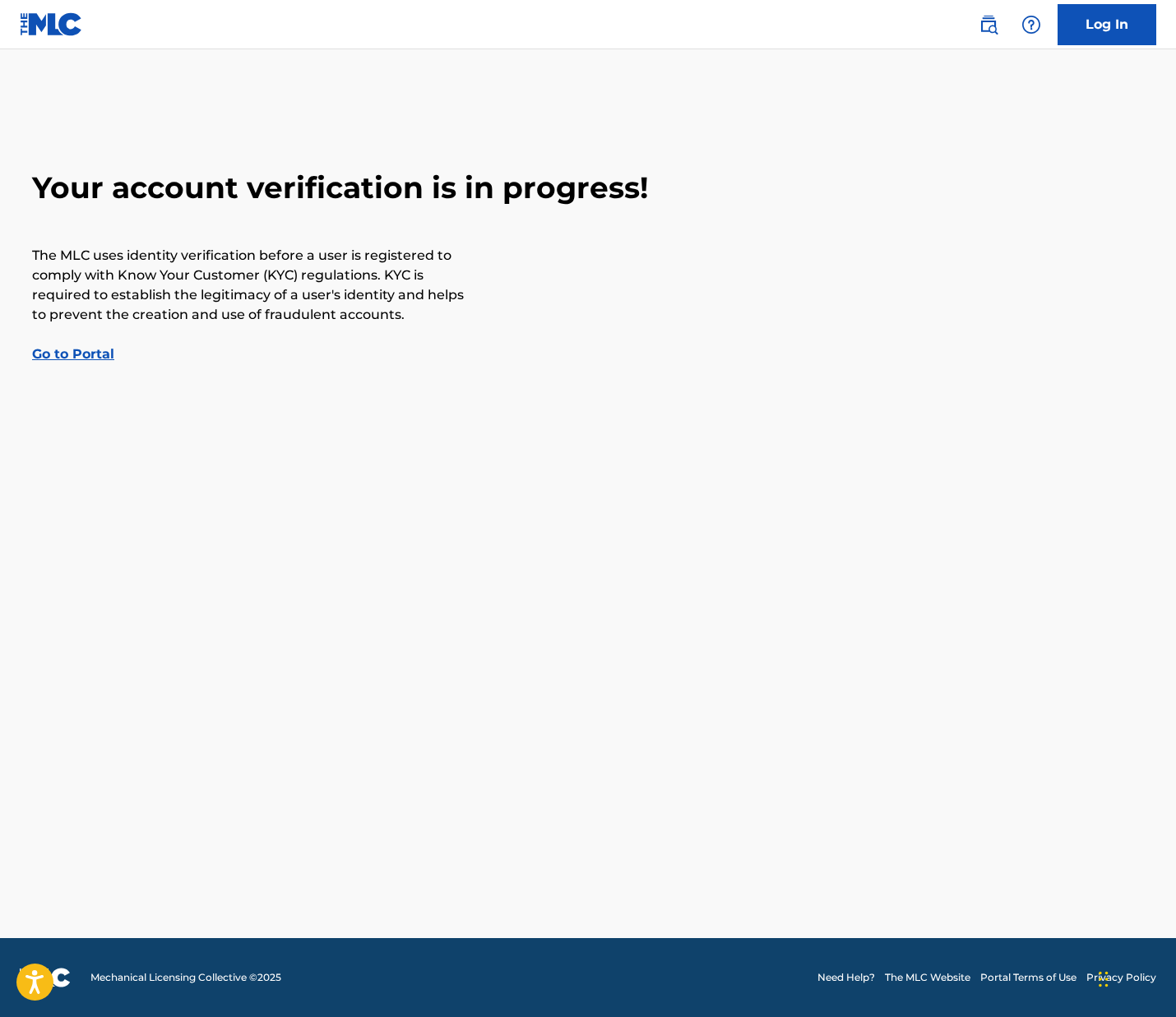
click at [1035, 21] on img at bounding box center [1031, 25] width 20 height 20
click at [1010, 105] on p "View portal intro" at bounding box center [1031, 108] width 139 height 40
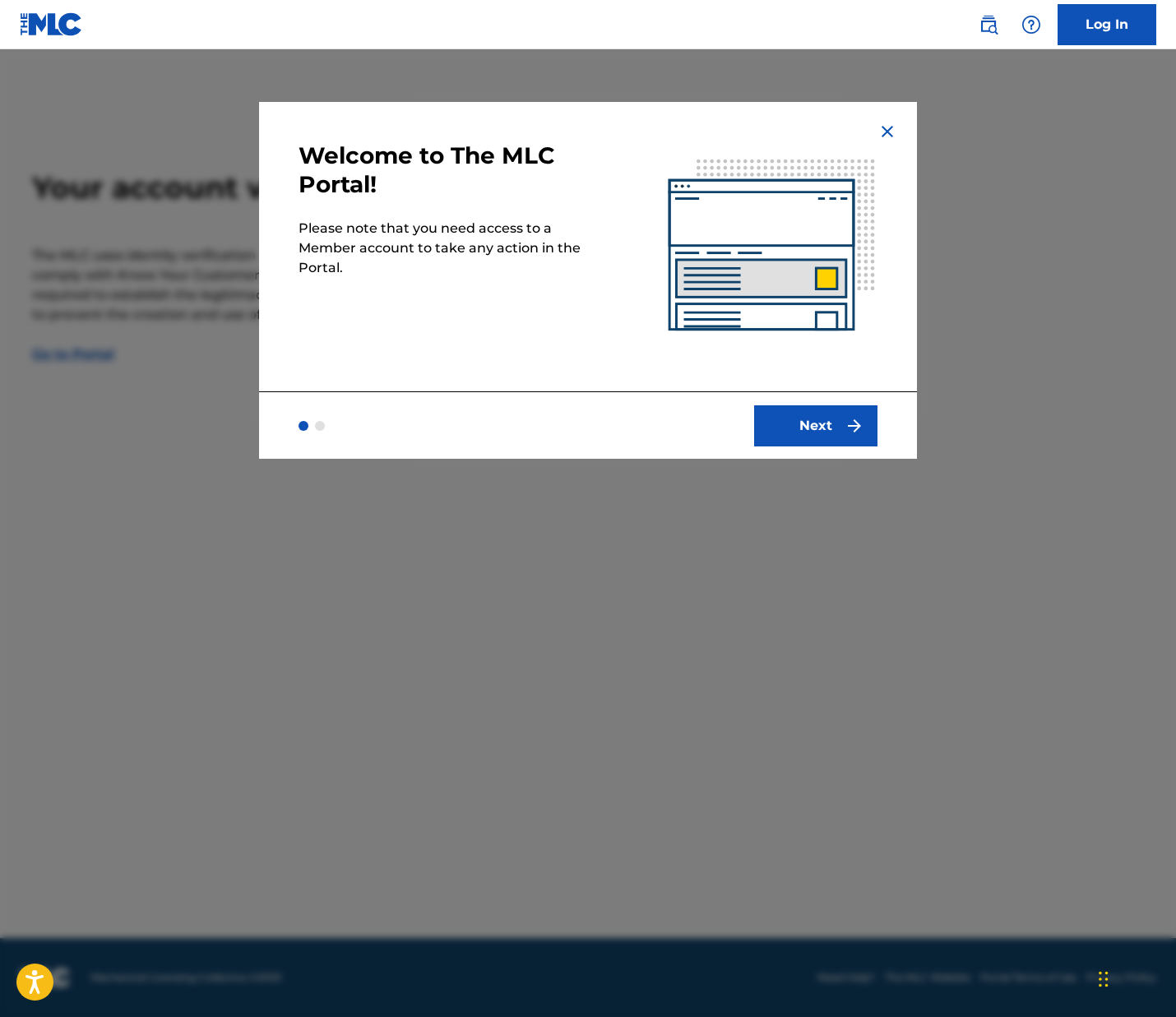
click at [885, 132] on img at bounding box center [887, 131] width 20 height 20
